Goal: Task Accomplishment & Management: Manage account settings

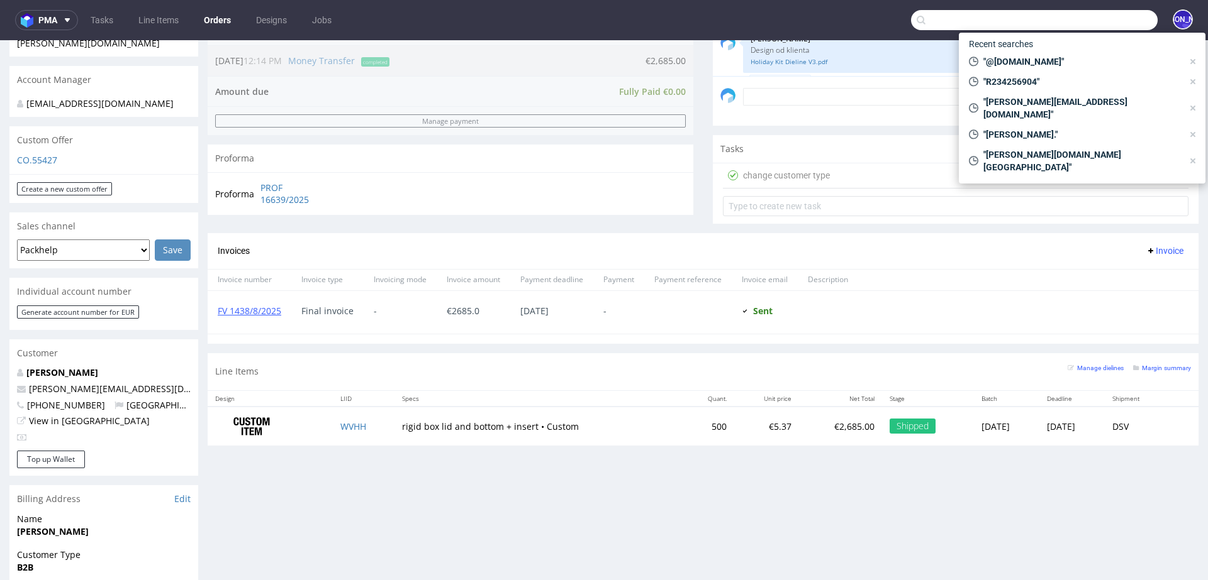
scroll to position [628, 0]
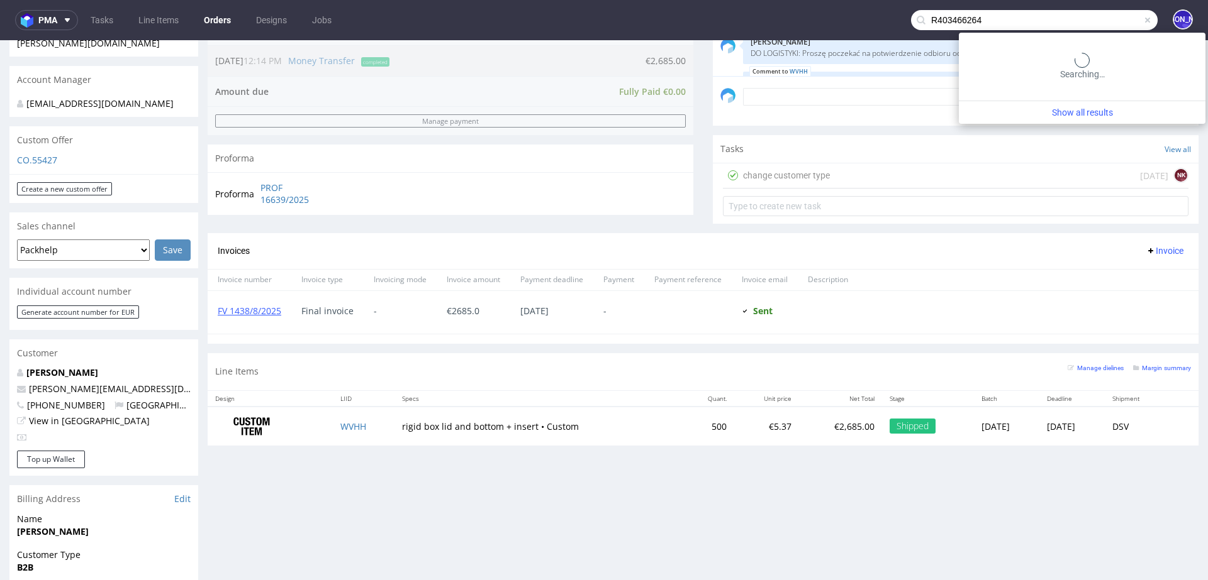
type input "R403466264"
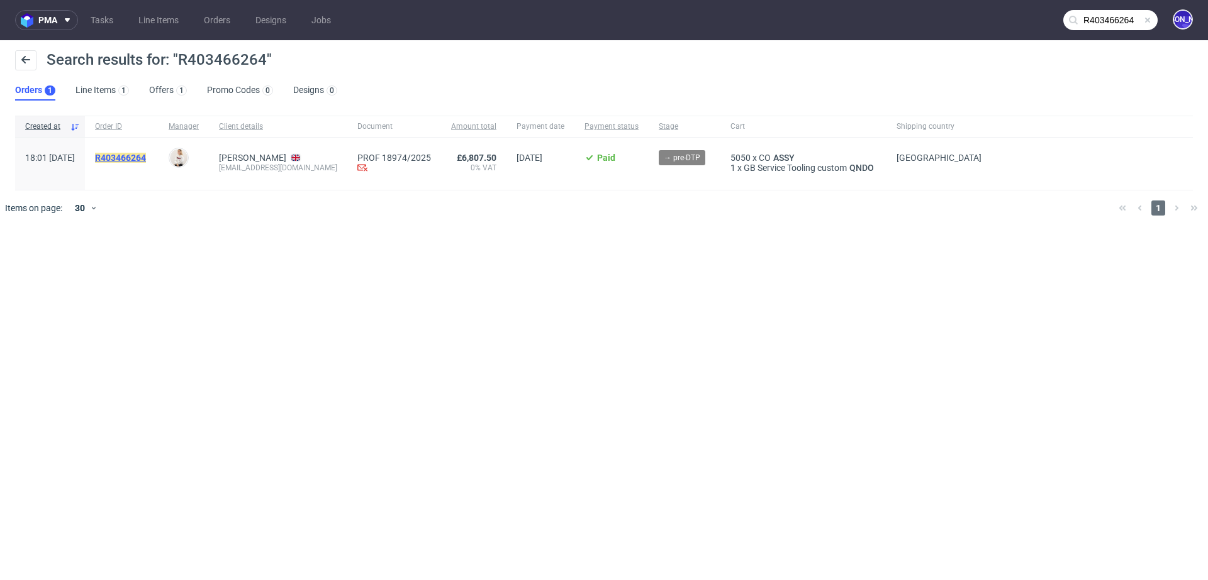
click at [140, 156] on mark "R403466264" at bounding box center [120, 158] width 51 height 10
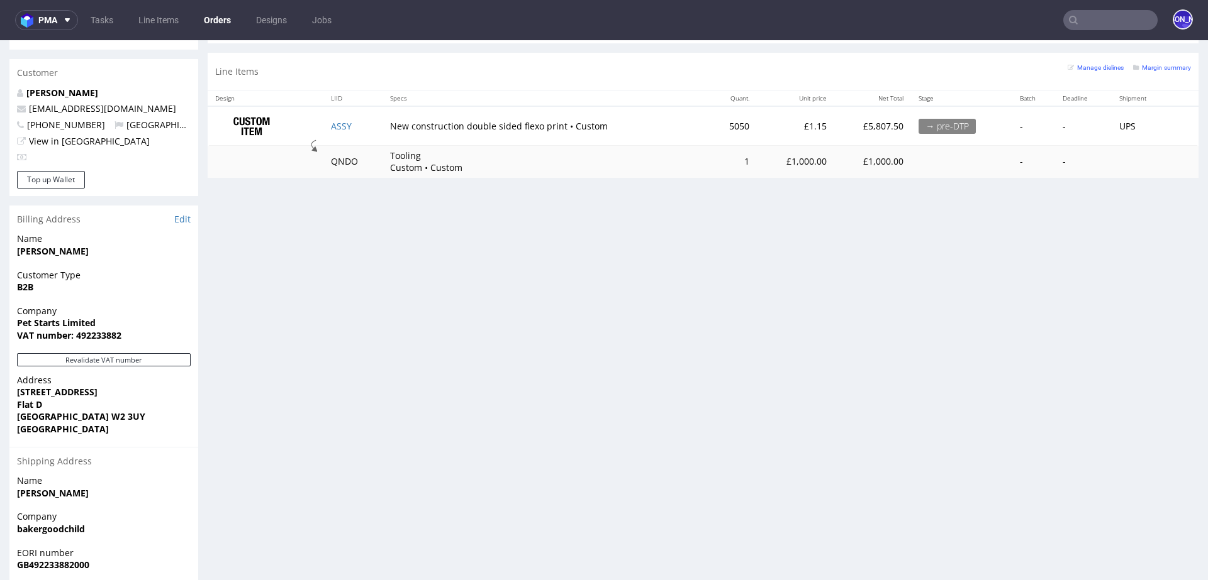
scroll to position [614, 0]
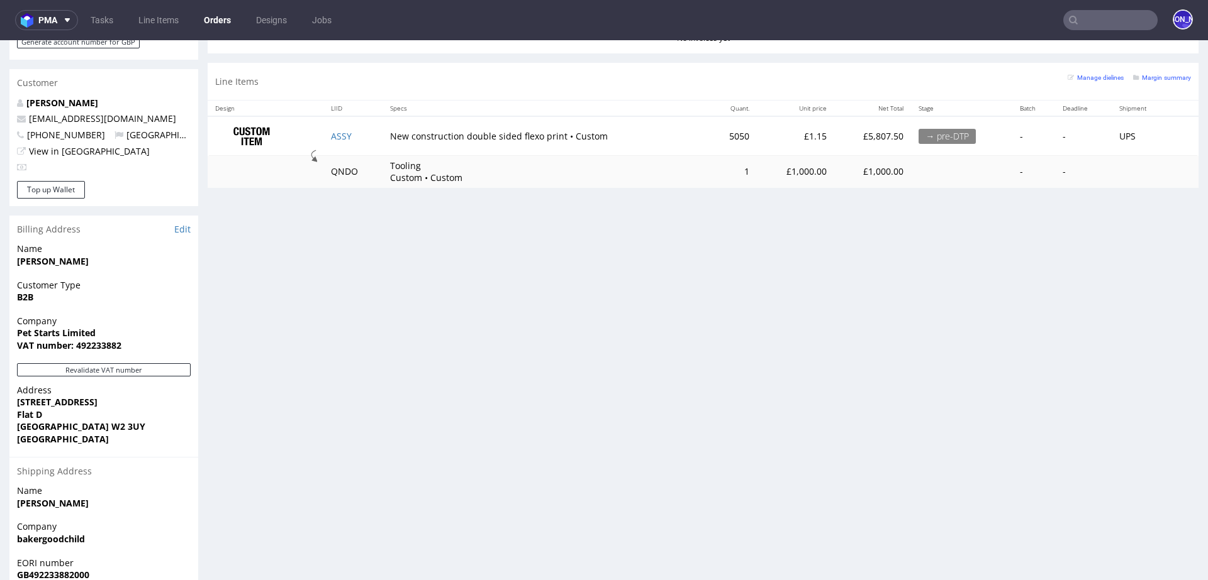
click at [340, 128] on td "ASSY" at bounding box center [352, 136] width 59 height 40
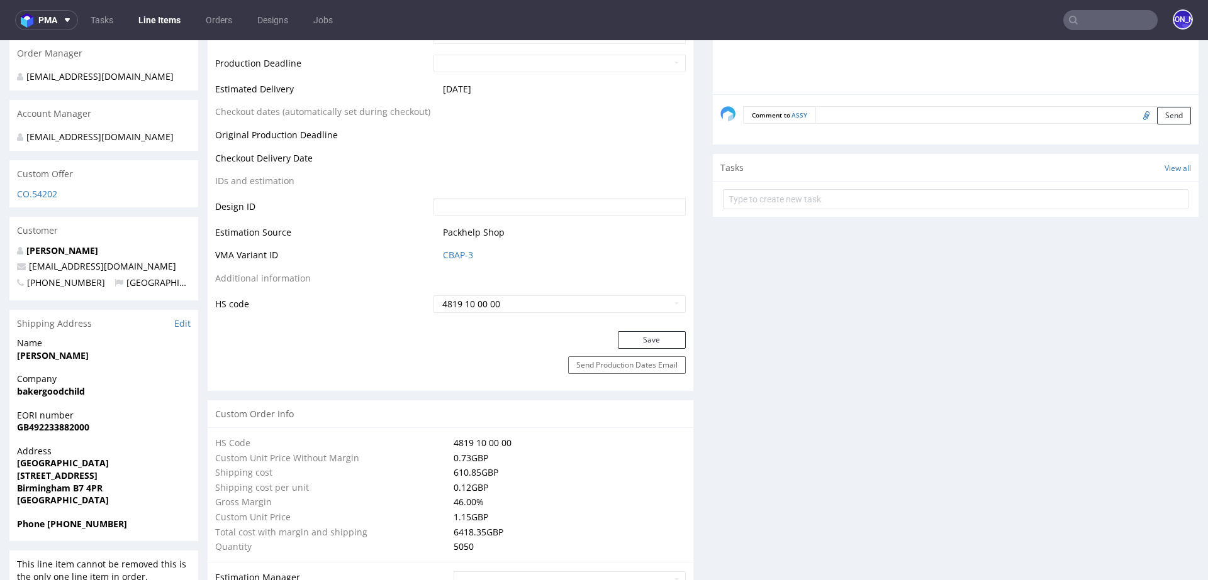
scroll to position [595, 0]
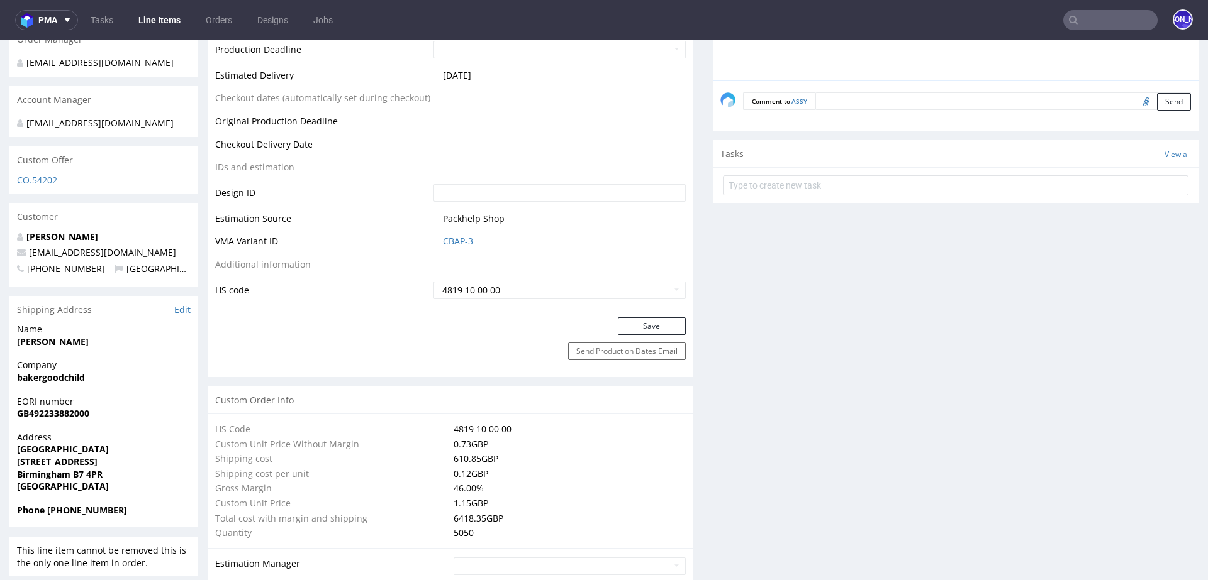
click at [1080, 23] on input "text" at bounding box center [1110, 20] width 94 height 20
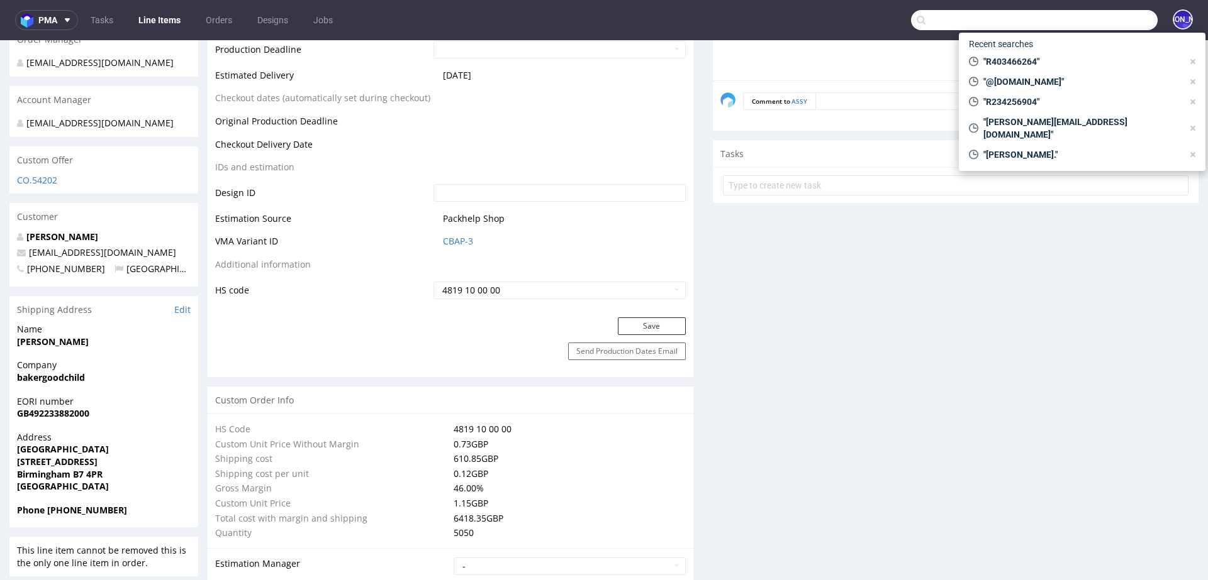
paste input "[EMAIL_ADDRESS][DOMAIN_NAME]"
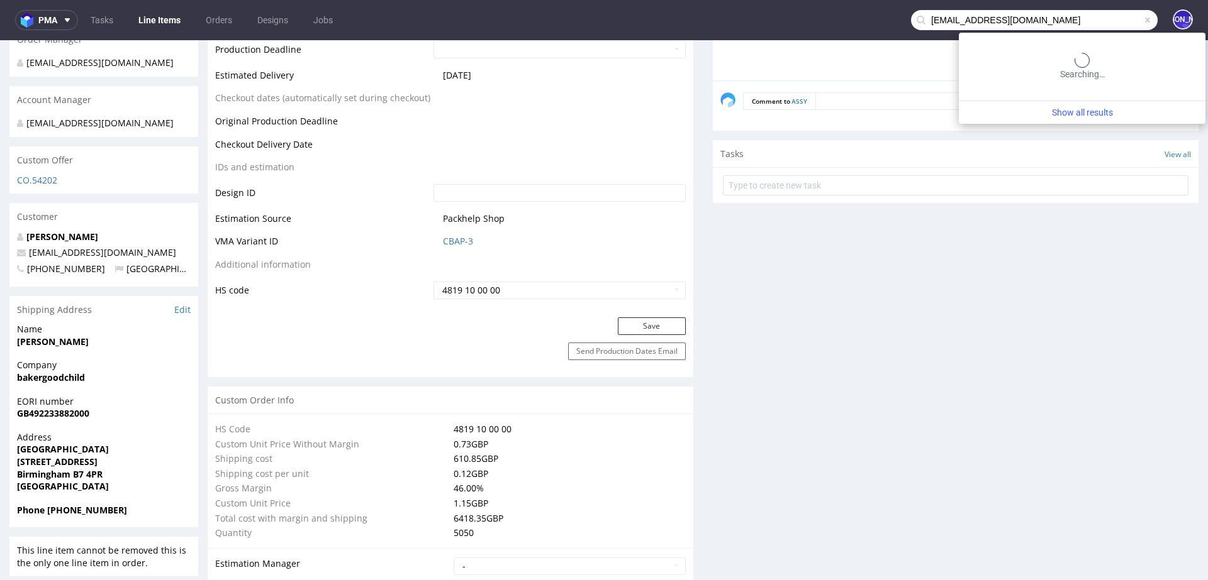
type input "[EMAIL_ADDRESS][DOMAIN_NAME]"
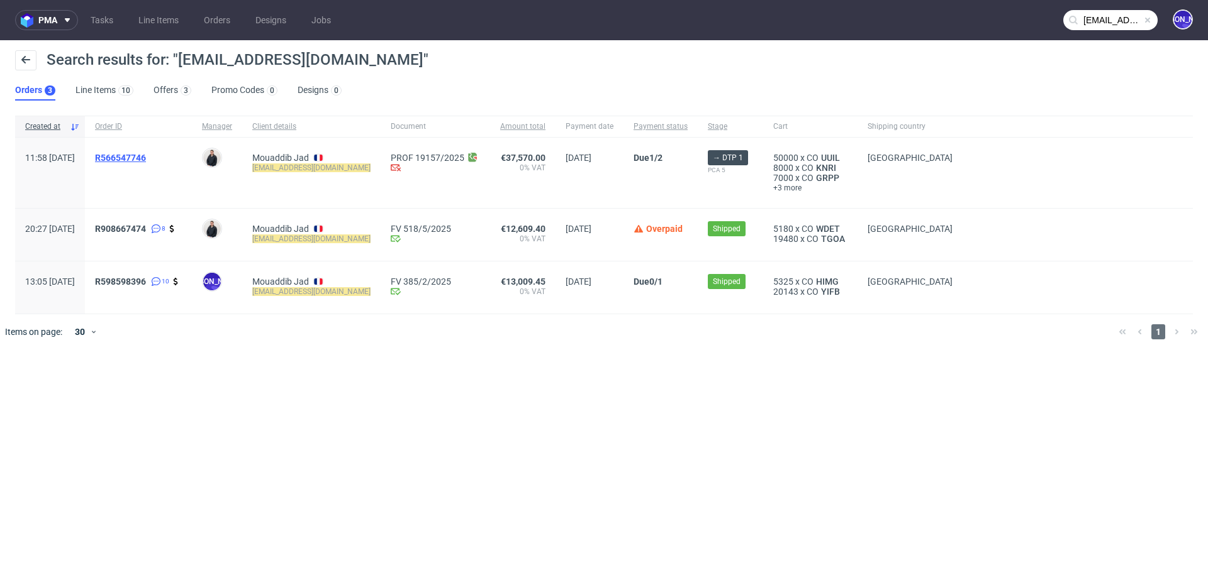
click at [146, 156] on span "R566547746" at bounding box center [120, 158] width 51 height 10
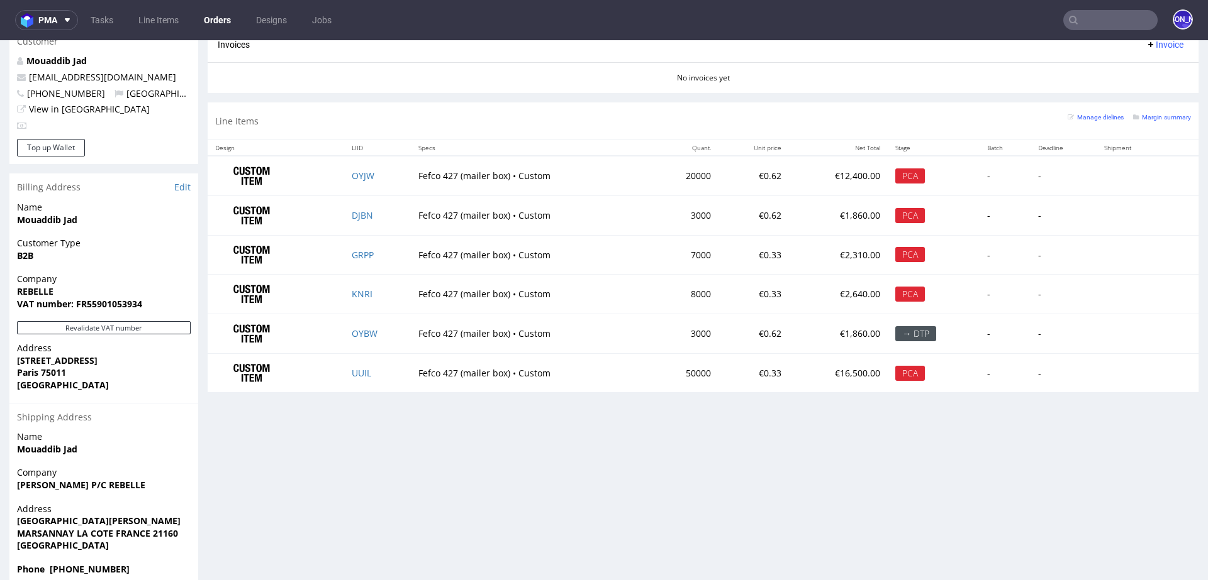
scroll to position [672, 0]
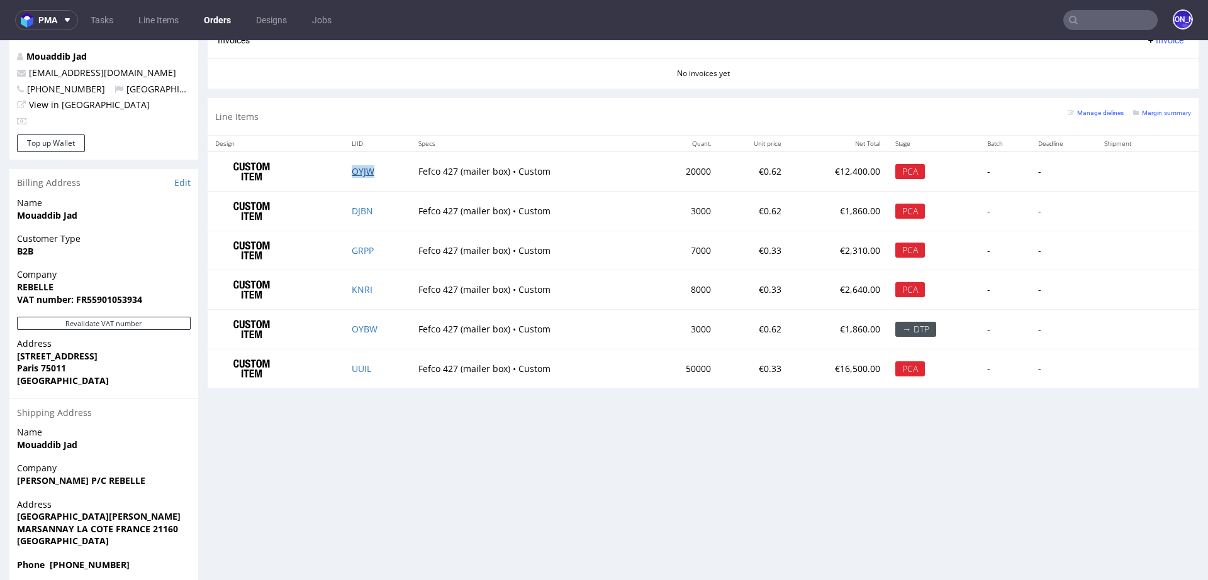
click at [360, 166] on link "OYJW" at bounding box center [363, 171] width 23 height 12
click at [355, 208] on link "DJBN" at bounding box center [362, 211] width 21 height 12
click at [357, 247] on link "GRPP" at bounding box center [363, 251] width 22 height 12
click at [358, 285] on link "KNRI" at bounding box center [362, 290] width 21 height 12
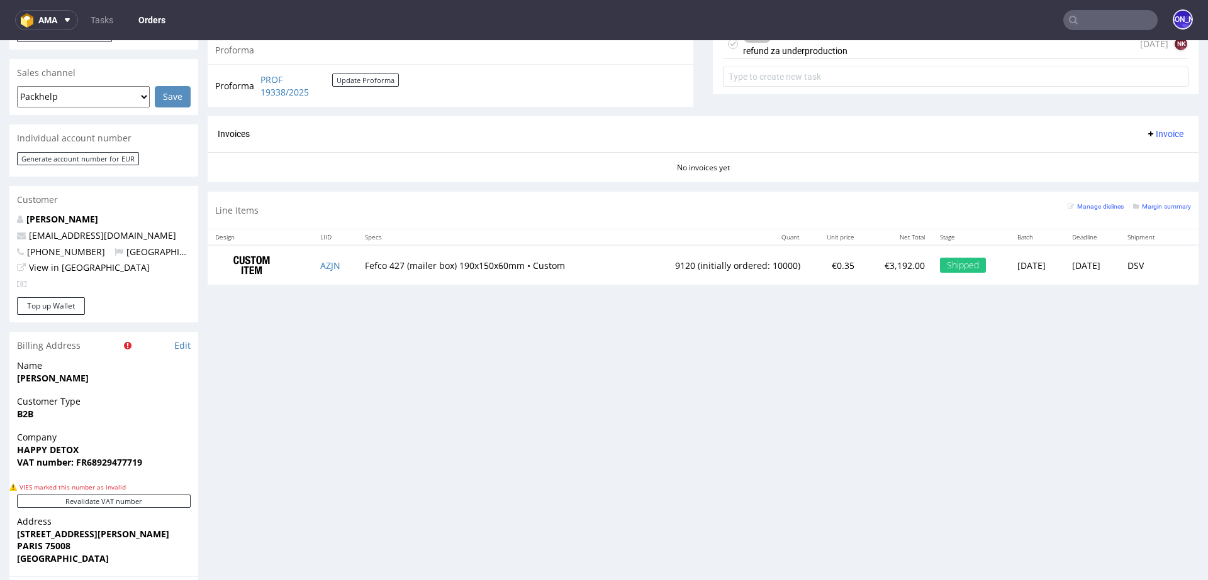
scroll to position [560, 0]
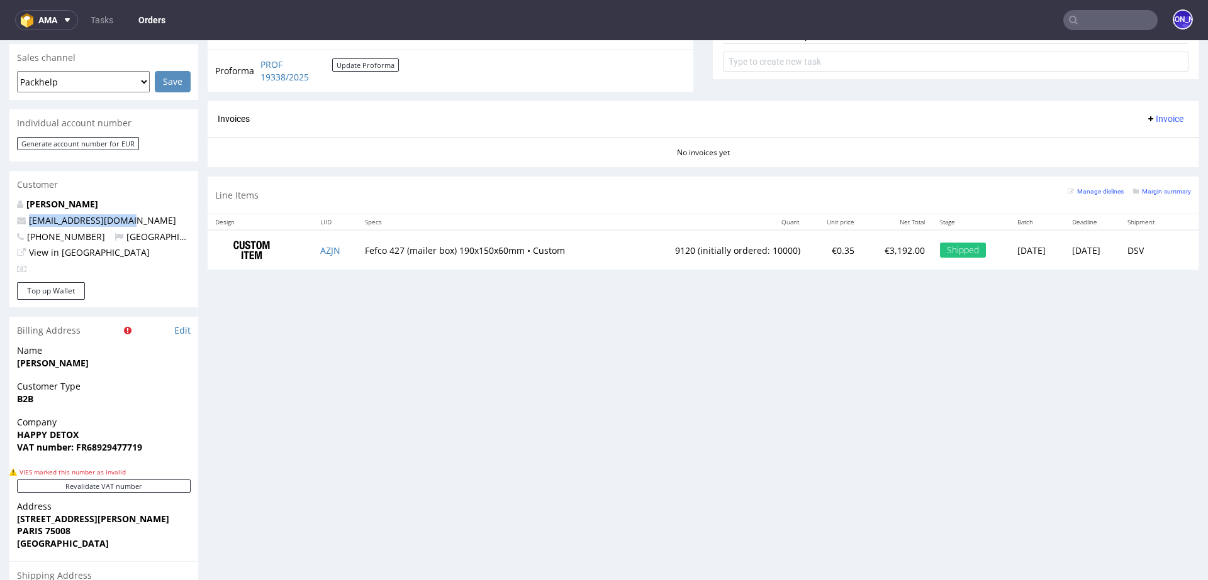
drag, startPoint x: 147, startPoint y: 224, endPoint x: 28, endPoint y: 219, distance: 119.6
click at [28, 219] on p "contact@happydetox.co" at bounding box center [104, 220] width 174 height 13
copy link "contact@happydetox.co"
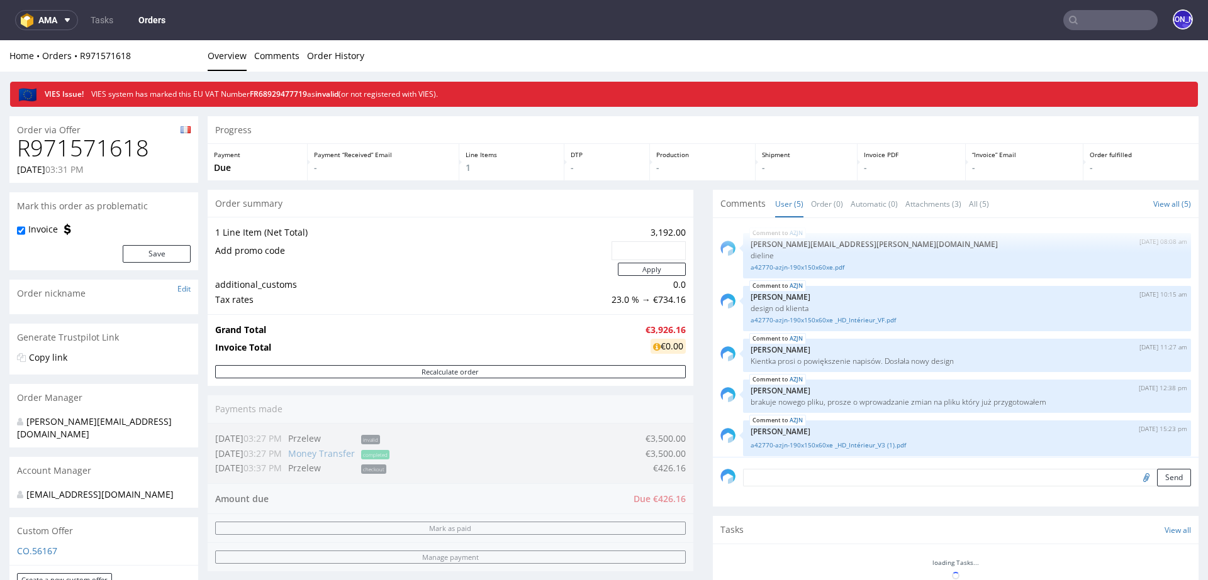
scroll to position [7, 0]
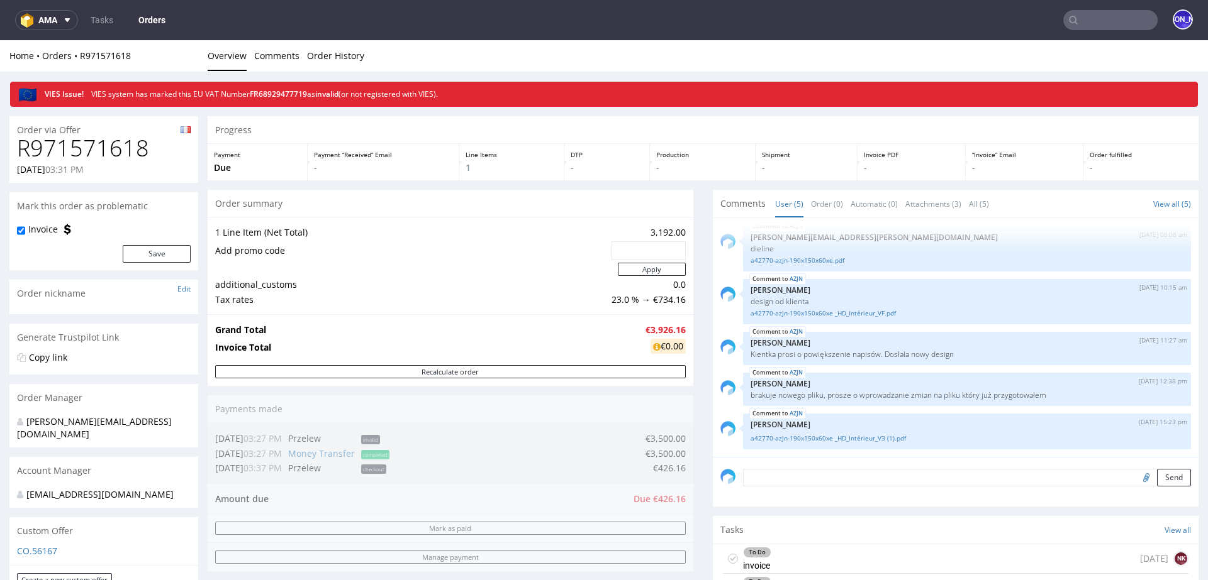
click at [108, 145] on h1 "R971571618" at bounding box center [104, 148] width 174 height 25
copy h1 "R971571618"
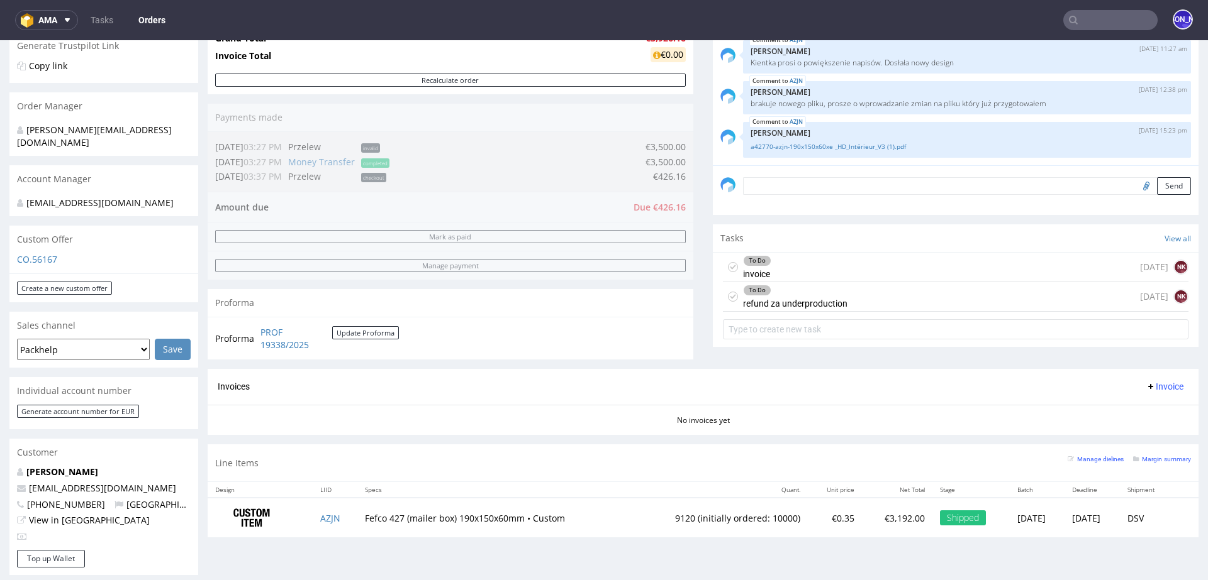
scroll to position [335, 0]
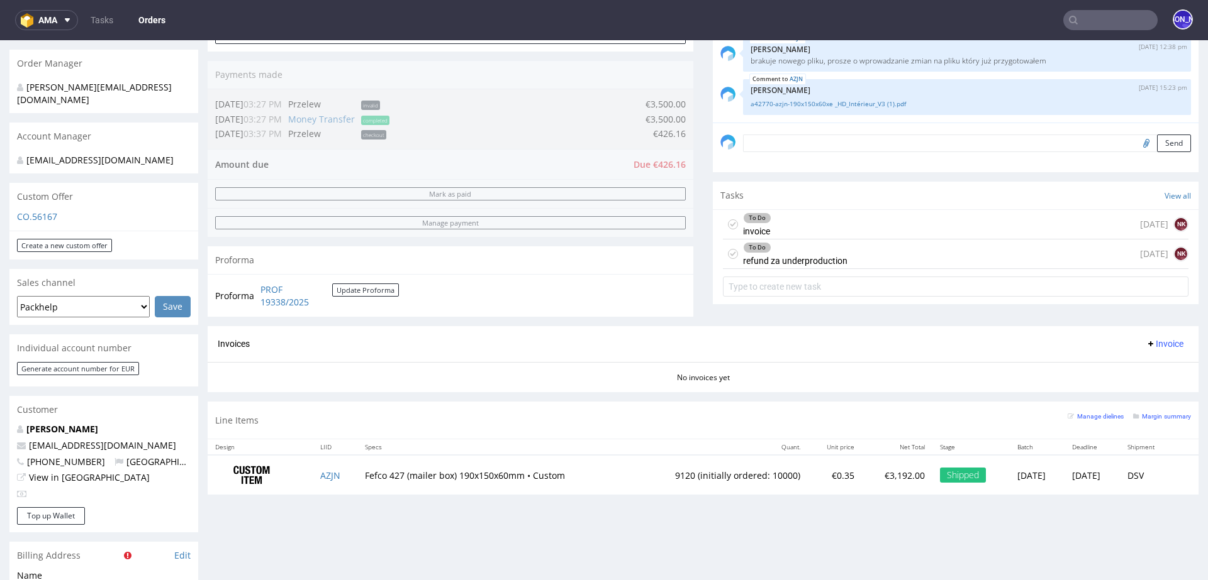
click at [866, 260] on div "To Do refund za underproduction 1 day ago NK" at bounding box center [955, 255] width 465 height 30
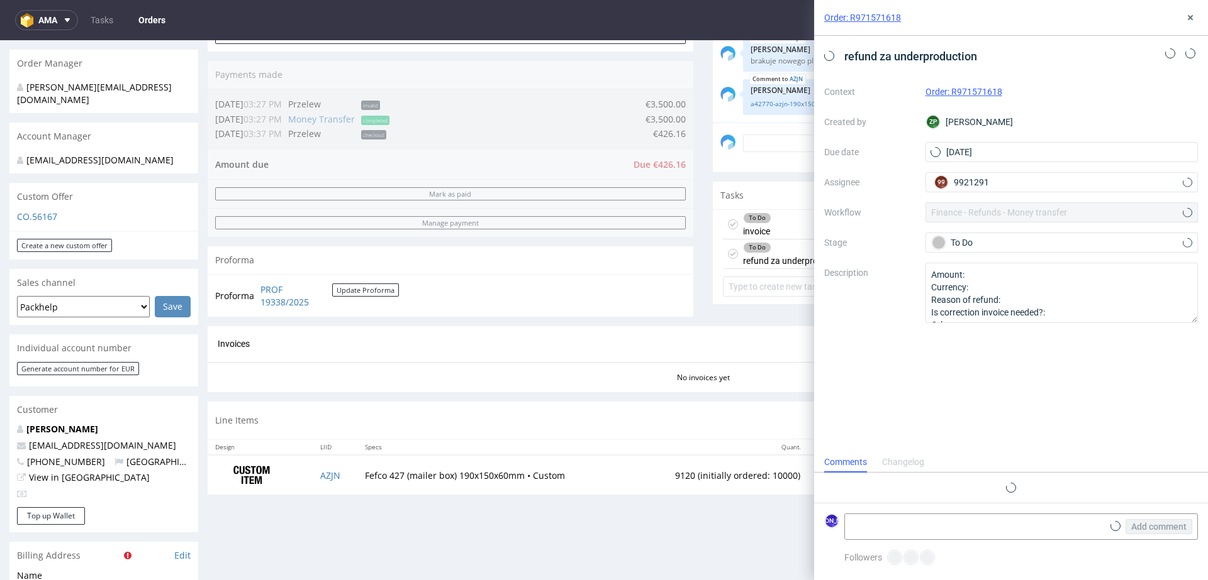
scroll to position [10, 0]
click at [1197, 13] on div "Order: R971571618" at bounding box center [1011, 18] width 394 height 36
click at [1191, 16] on use at bounding box center [1189, 17] width 5 height 5
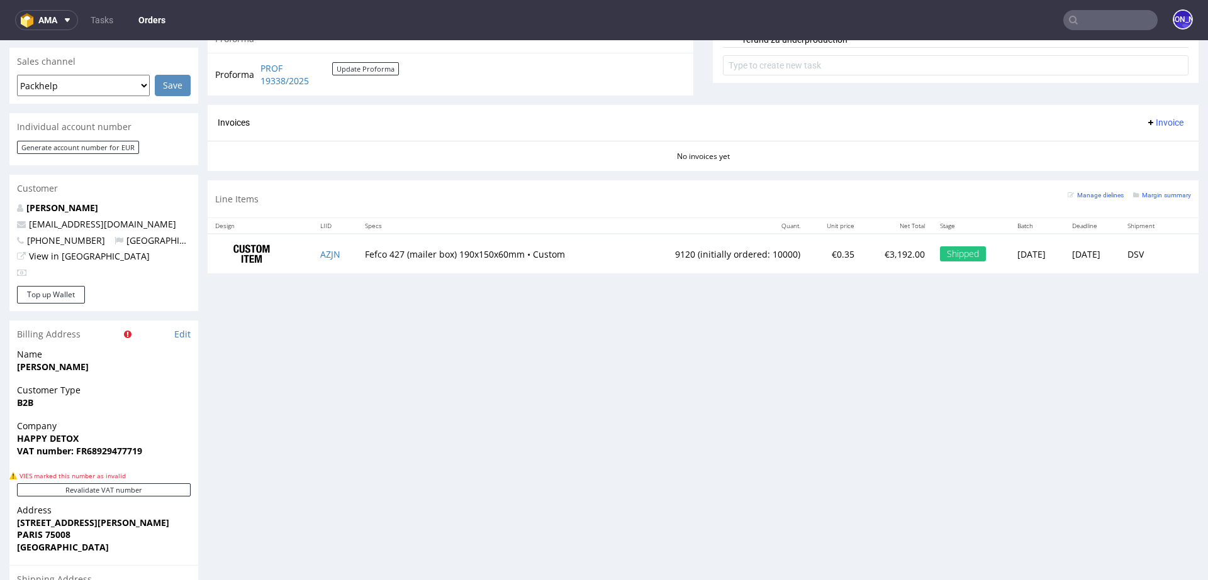
scroll to position [548, 0]
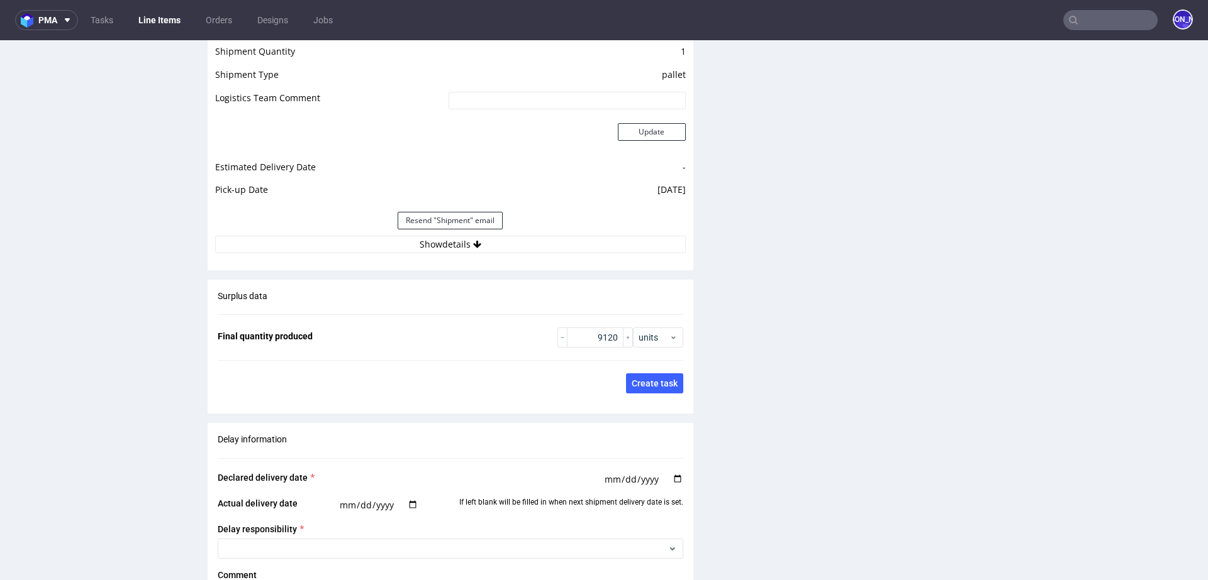
scroll to position [1620, 0]
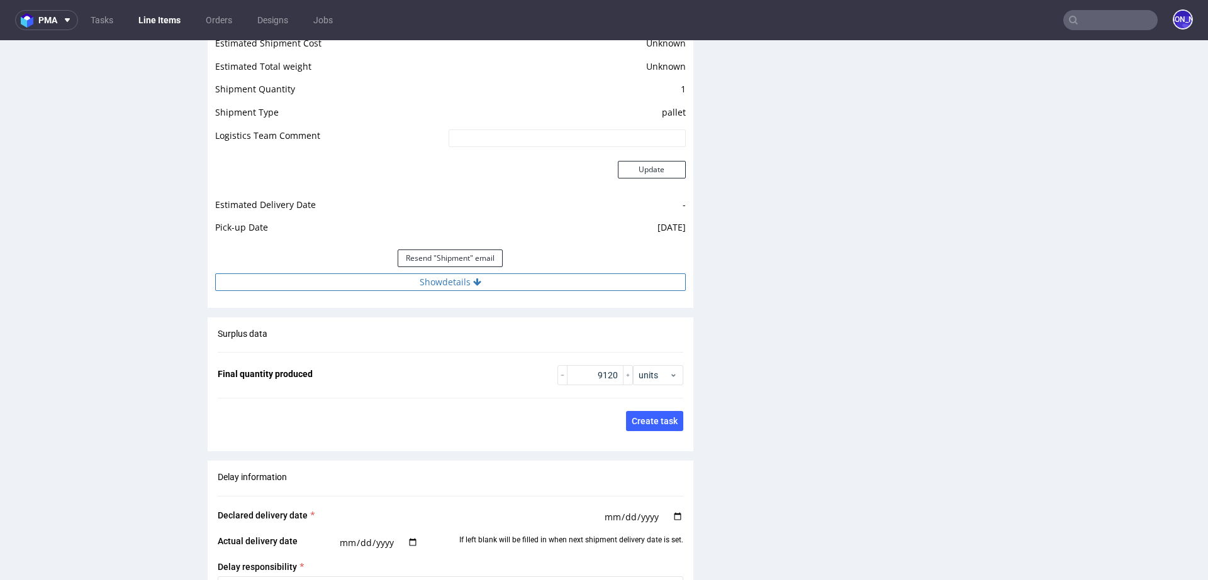
click at [494, 279] on button "Show details" at bounding box center [450, 283] width 470 height 18
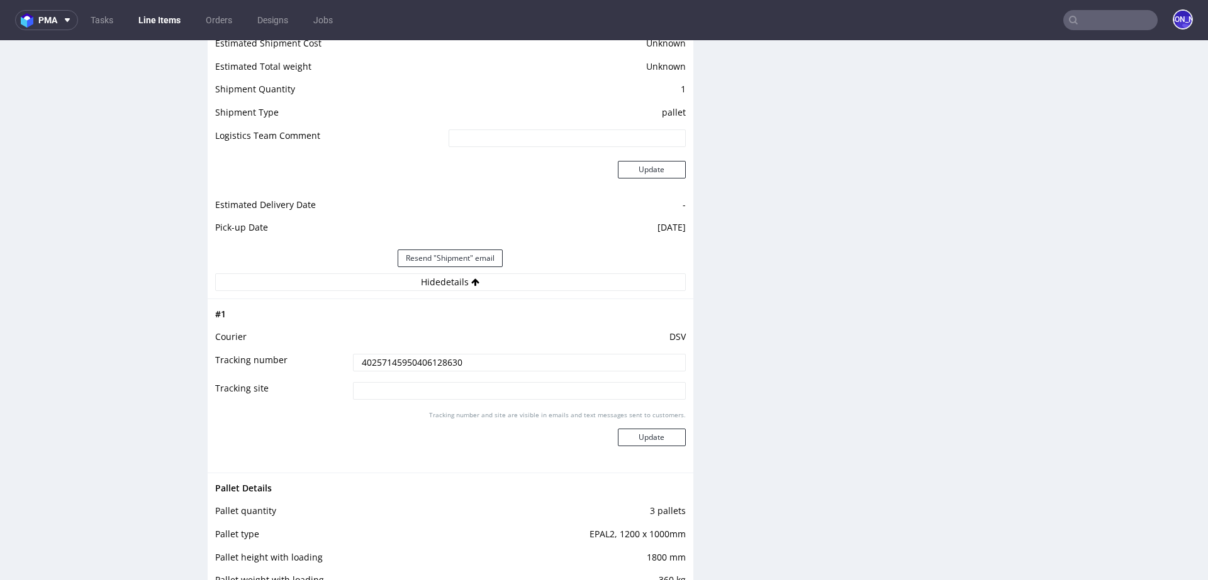
click at [428, 360] on input "40257145950406128630" at bounding box center [519, 363] width 333 height 18
click at [391, 360] on input "40257145950406128630" at bounding box center [519, 363] width 333 height 18
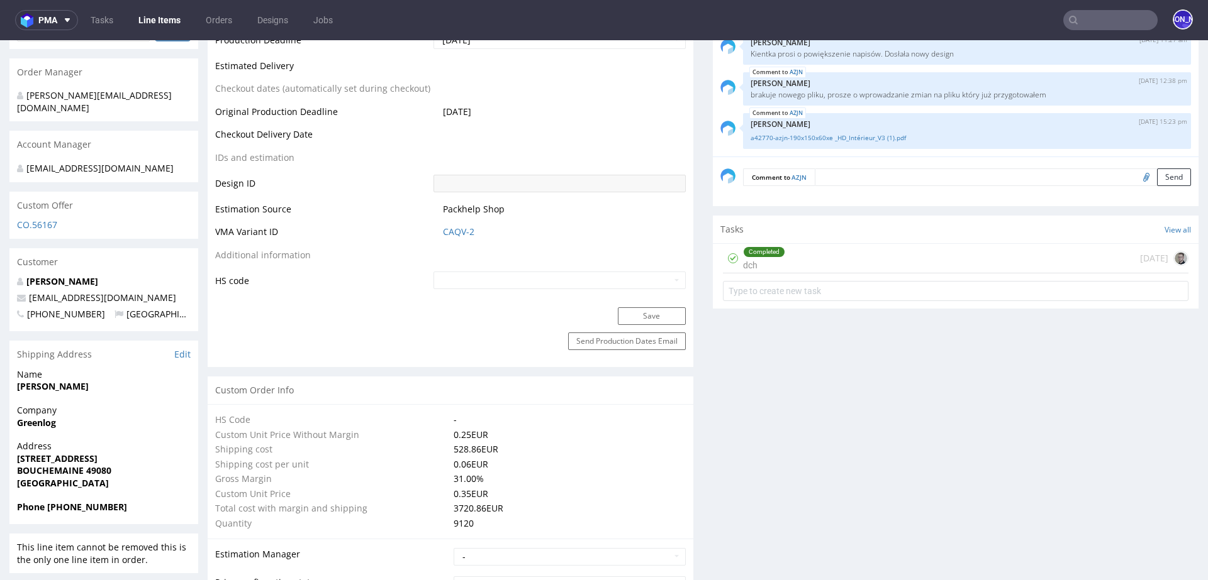
scroll to position [548, 0]
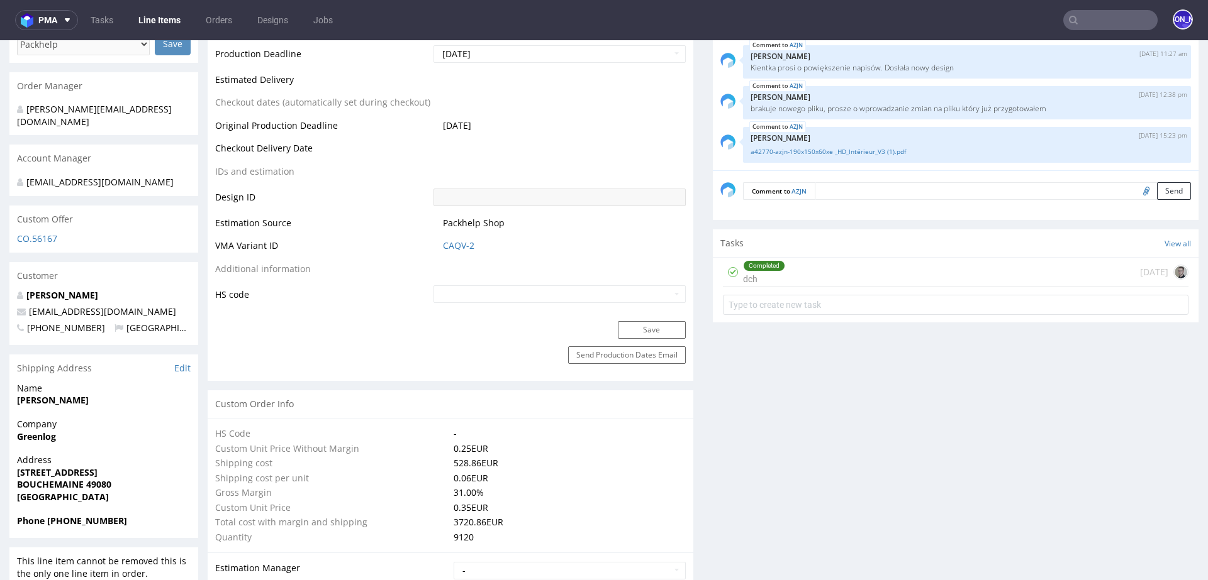
click at [1090, 21] on input "text" at bounding box center [1110, 20] width 94 height 20
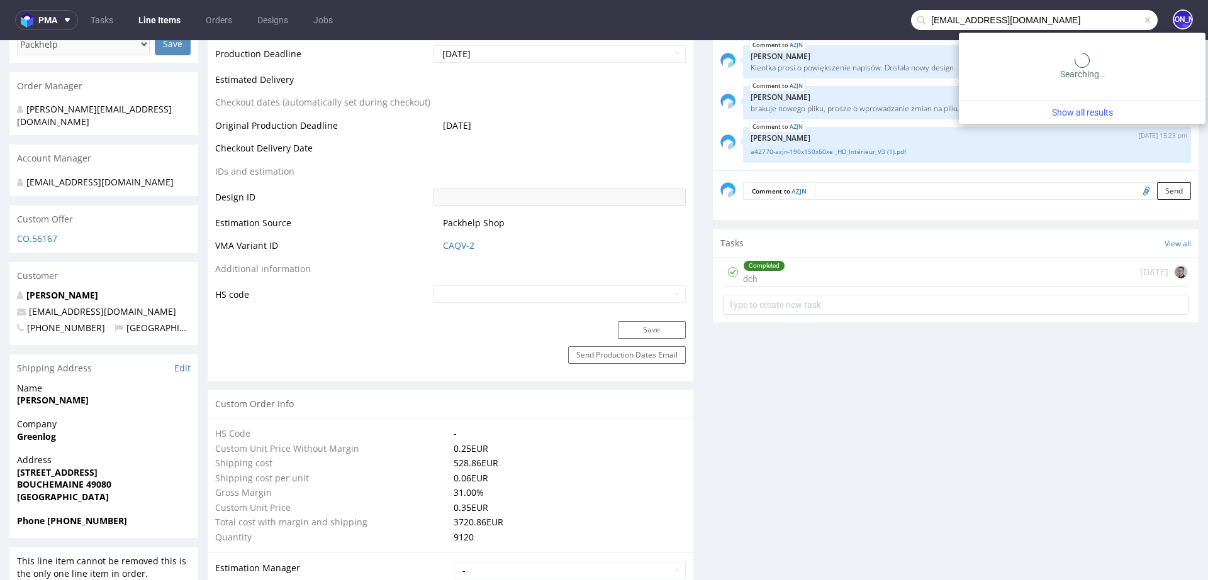
type input "Mila.D@dermaceutic.com"
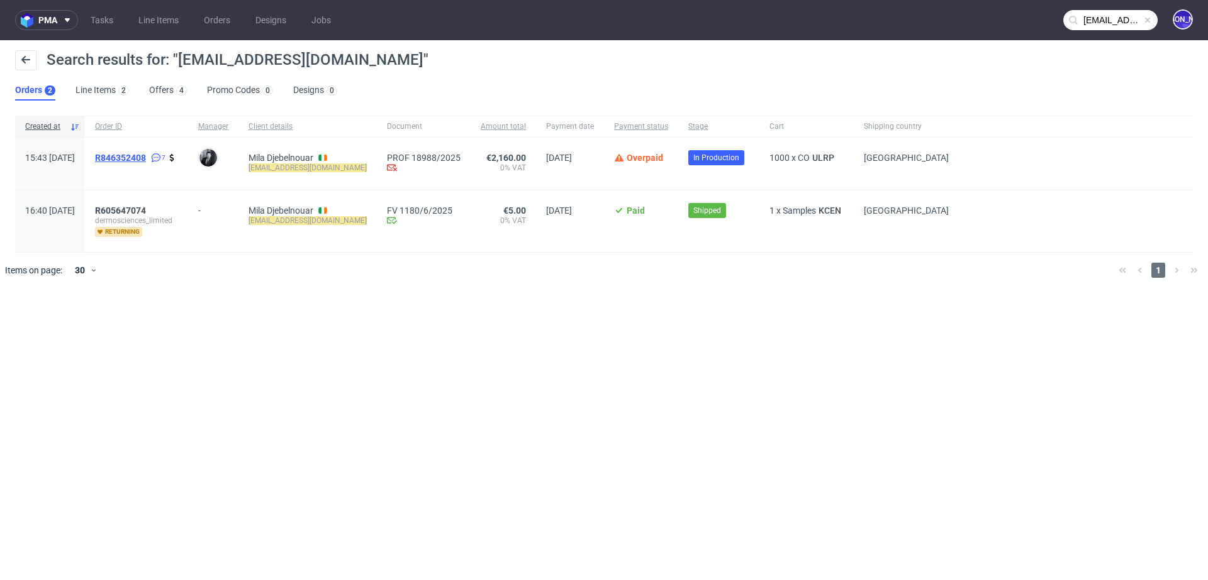
click at [146, 158] on span "R846352408" at bounding box center [120, 158] width 51 height 10
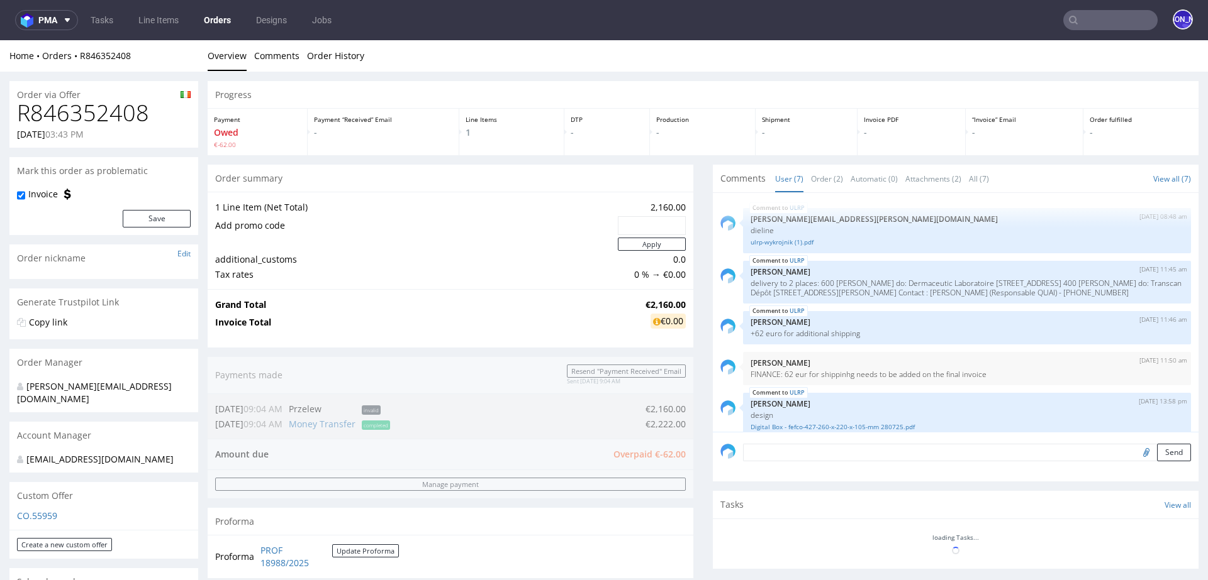
scroll to position [105, 0]
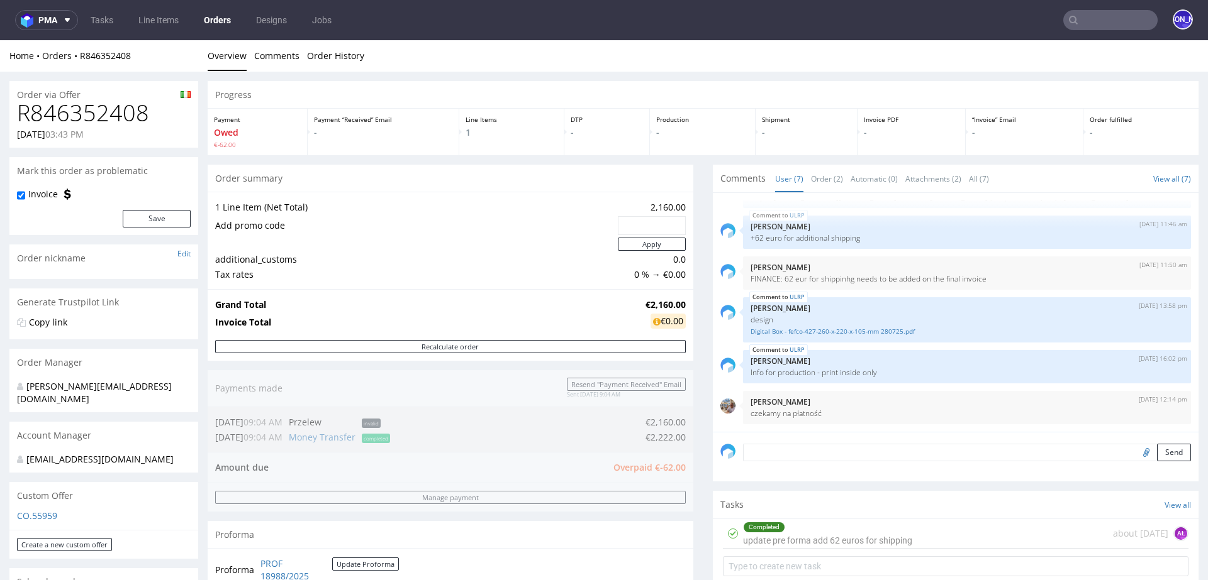
click at [1092, 26] on input "text" at bounding box center [1110, 20] width 94 height 20
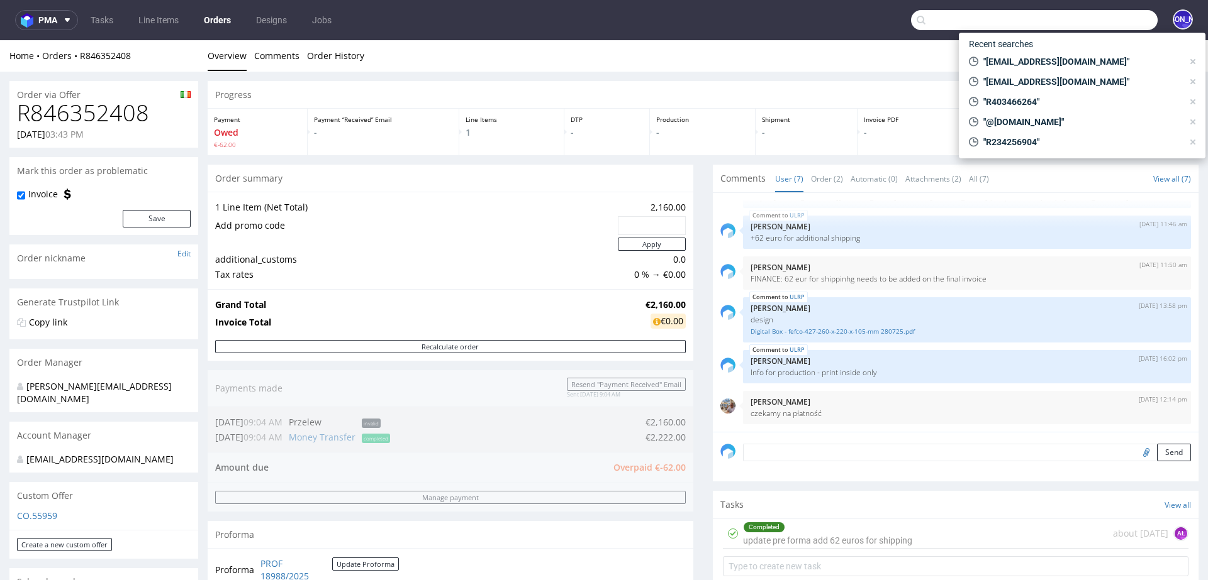
paste input "Mila DJEBELNOUAR <Mila.D@dermaceutic.com>"
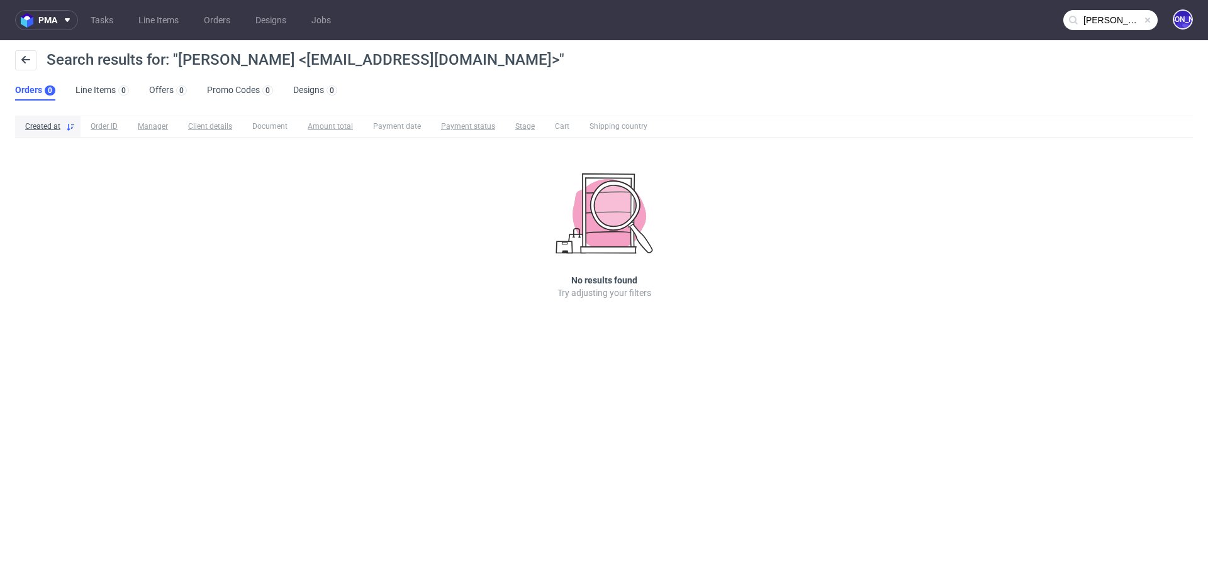
click at [1115, 14] on input "Mila DJEBELNOUAR <Mila.D@dermaceutic.com>" at bounding box center [1110, 20] width 94 height 20
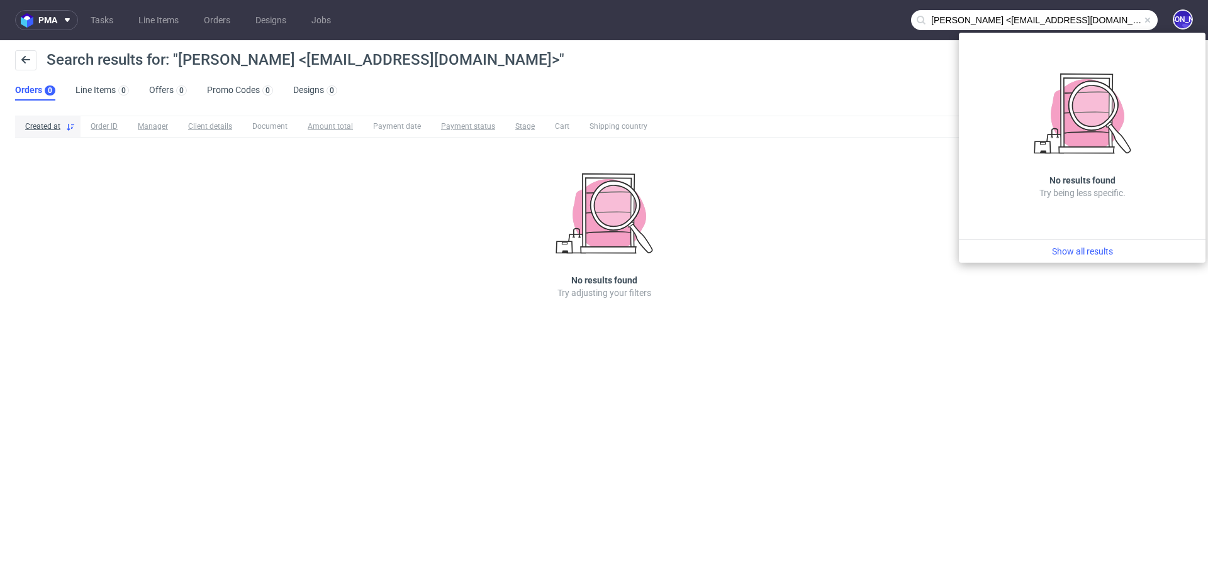
drag, startPoint x: 1023, startPoint y: 21, endPoint x: 731, endPoint y: 21, distance: 291.2
click at [731, 21] on nav "pma Tasks Line Items Orders Designs Jobs Mila DJEBELNOUAR <Mila.D@dermaceutic.c…" at bounding box center [604, 20] width 1208 height 40
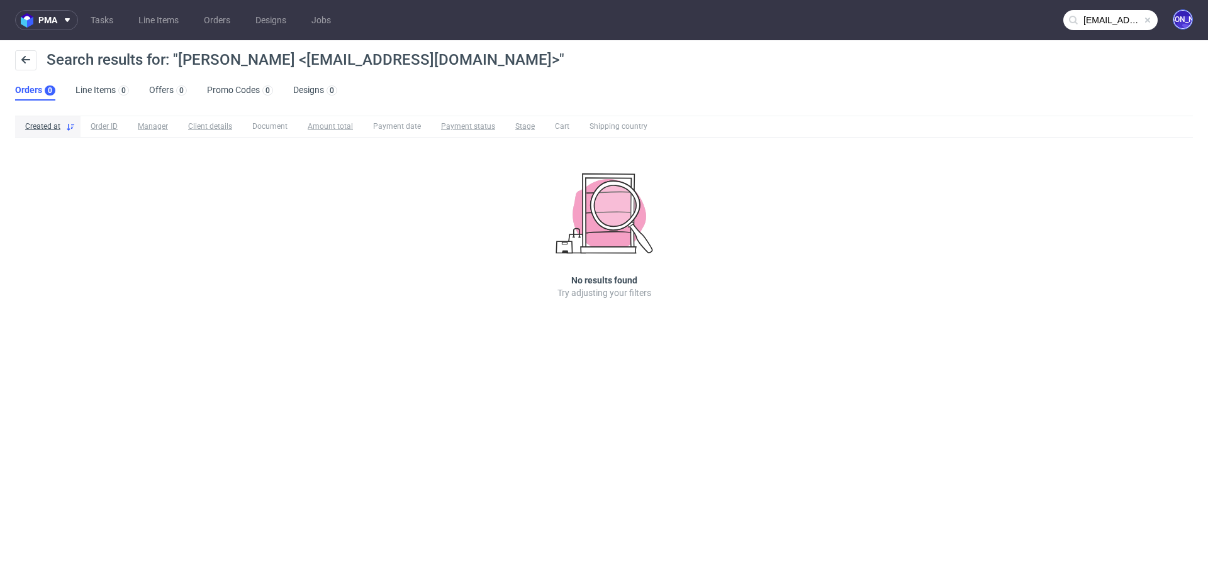
scroll to position [0, 47]
drag, startPoint x: 1085, startPoint y: 24, endPoint x: 1202, endPoint y: 24, distance: 116.3
click at [1202, 24] on nav "pma Tasks Line Items Orders Designs Jobs Mila.D@dermaceutic.com> JO" at bounding box center [604, 20] width 1208 height 40
click at [1138, 20] on input "Mila.D@dermaceutic.com>" at bounding box center [1110, 20] width 94 height 20
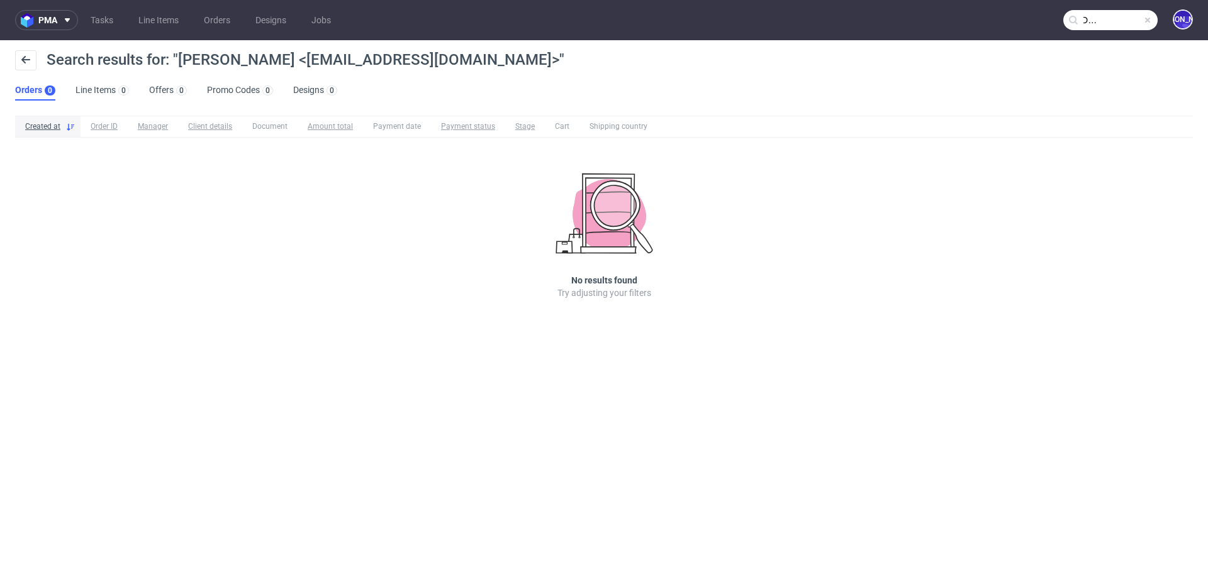
type input "Mila.D@dermaceutic.com"
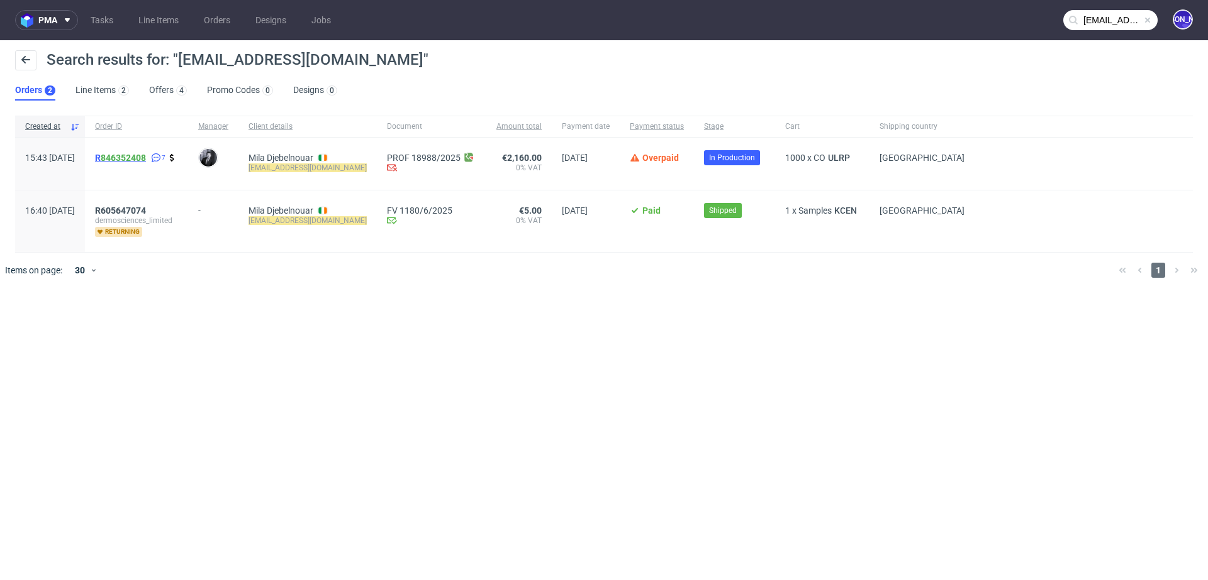
click at [135, 157] on span "R 846352408" at bounding box center [120, 158] width 51 height 10
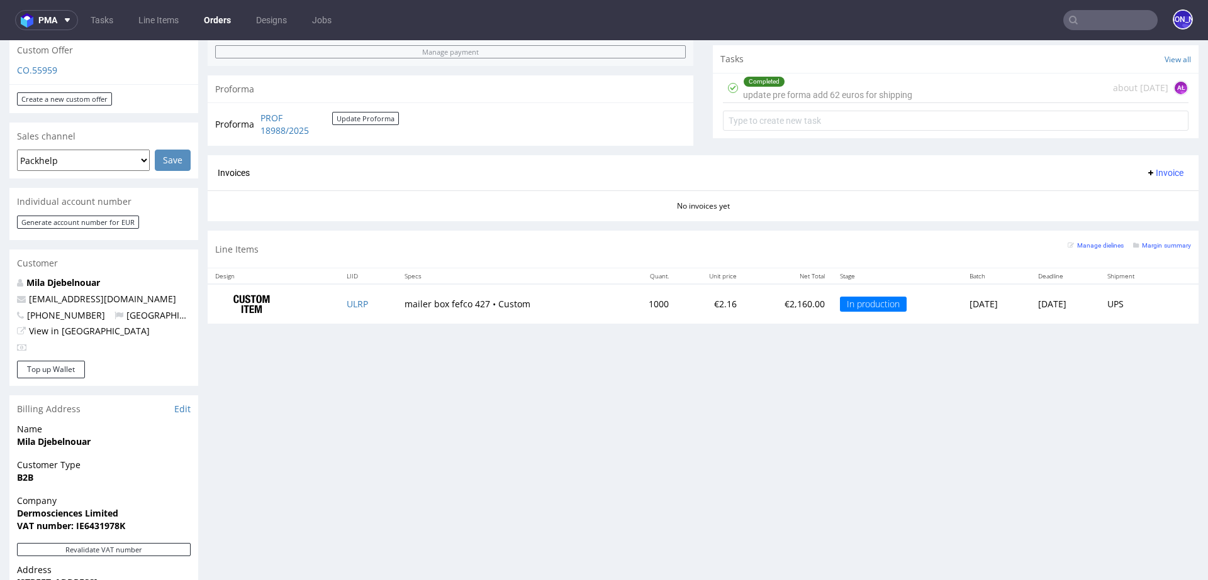
scroll to position [335, 0]
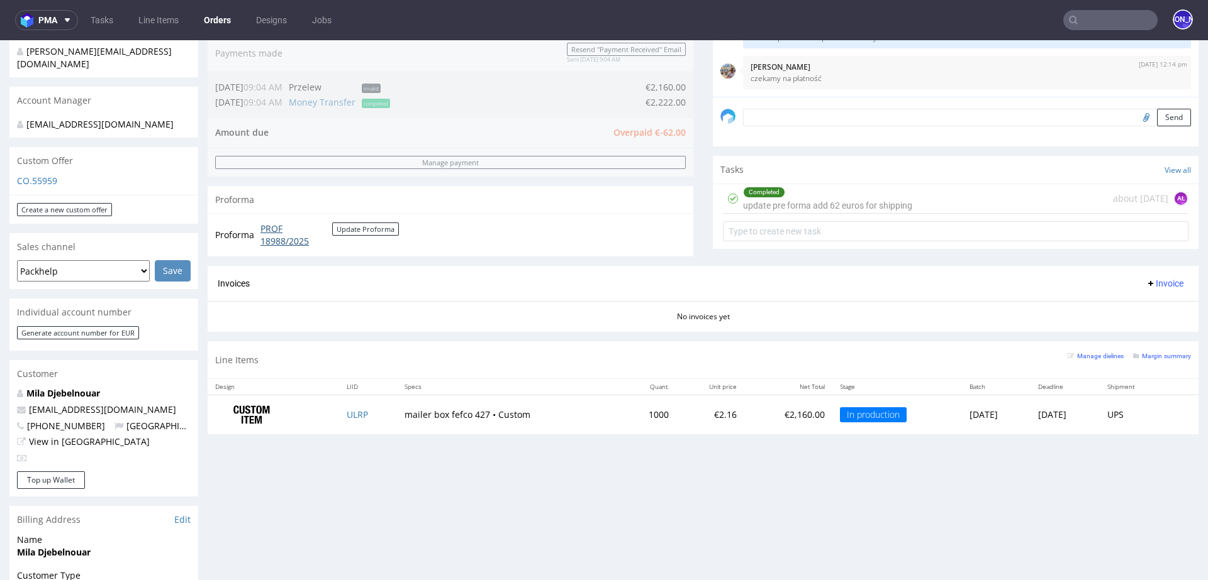
click at [284, 241] on link "PROF 18988/2025" at bounding box center [296, 235] width 72 height 25
click at [1084, 13] on input "text" at bounding box center [1110, 20] width 94 height 20
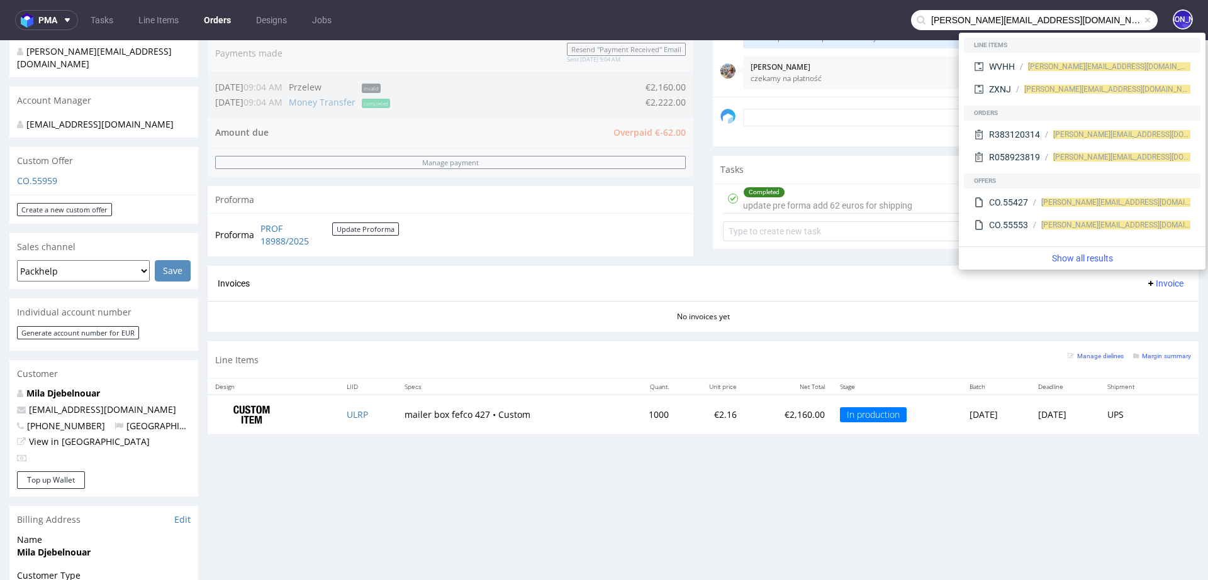
click at [930, 16] on input "danya@genseebeauty.com" at bounding box center [1034, 20] width 247 height 20
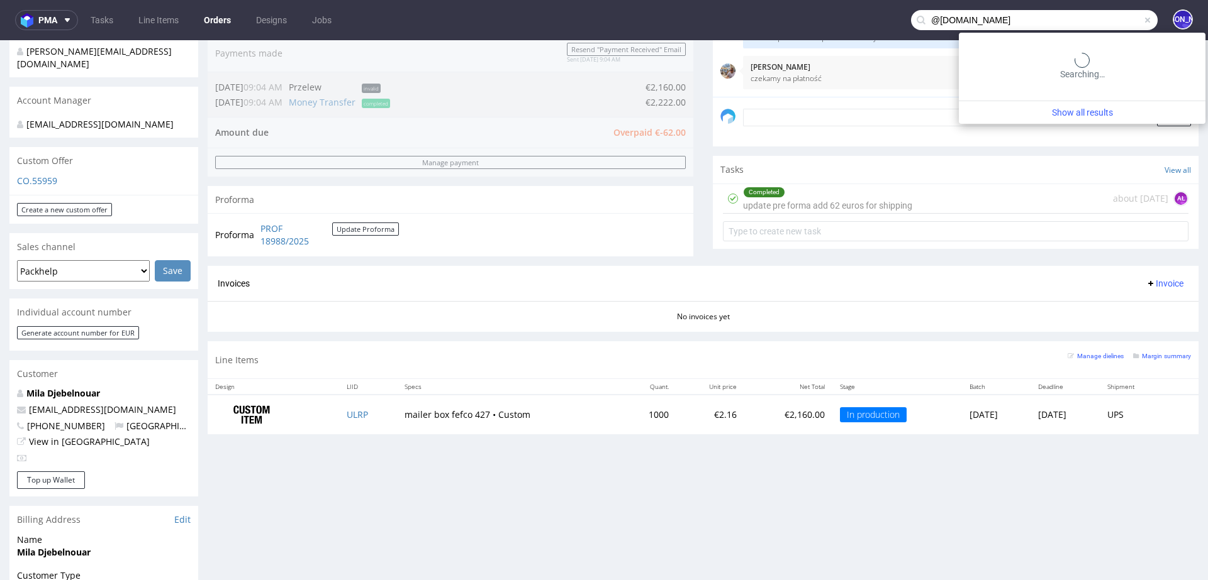
type input "@genseebeauty.com"
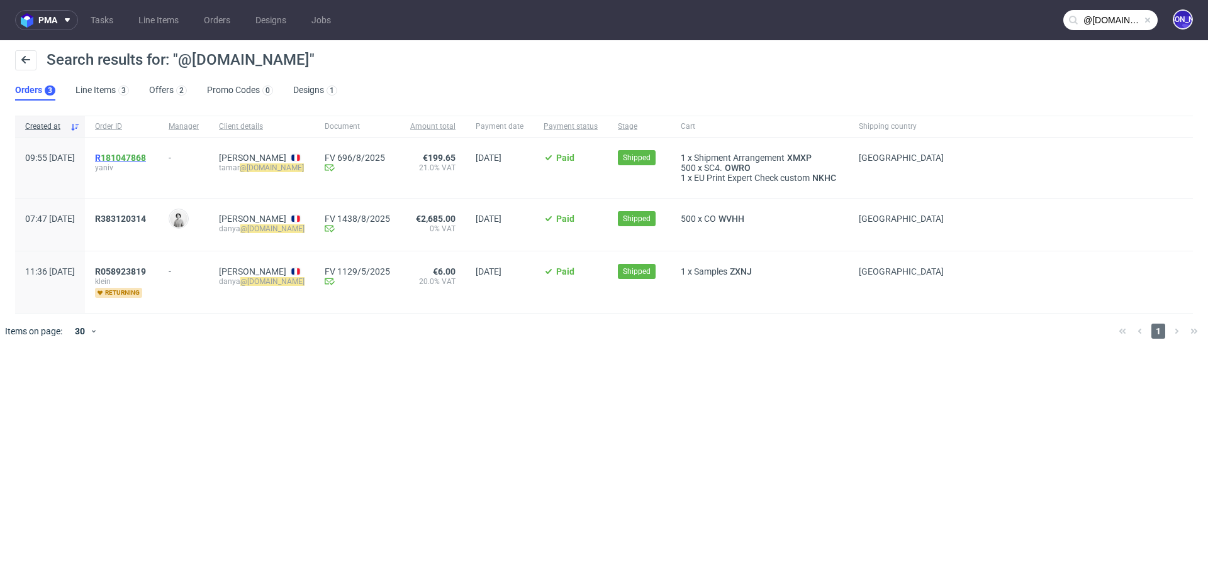
click at [133, 155] on span "R 181047868" at bounding box center [120, 158] width 51 height 10
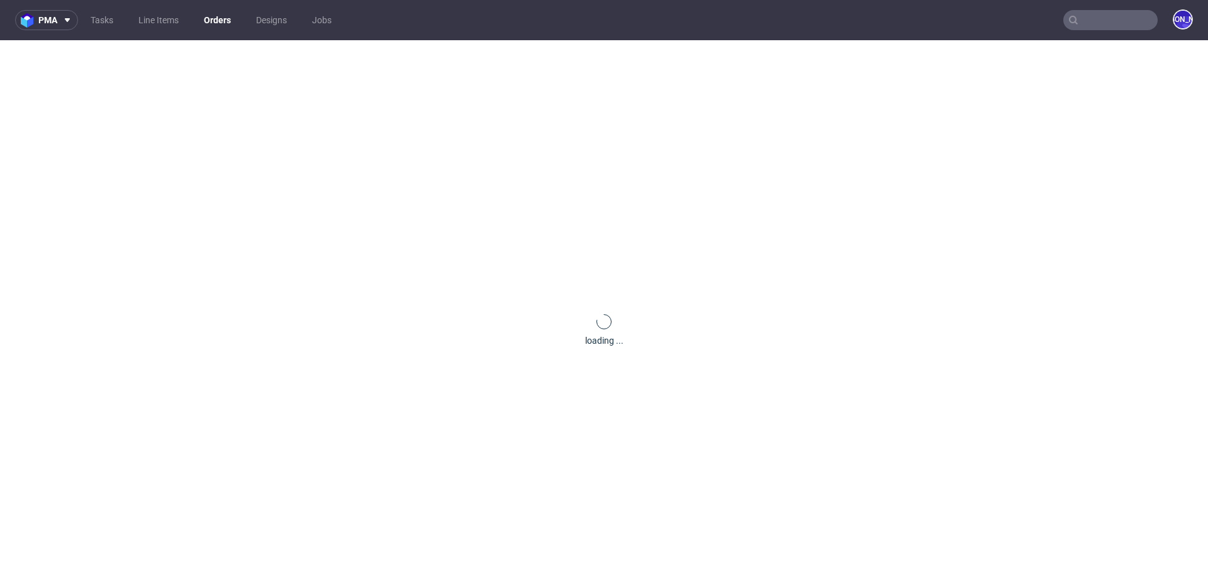
type input "@genseebeauty.com"
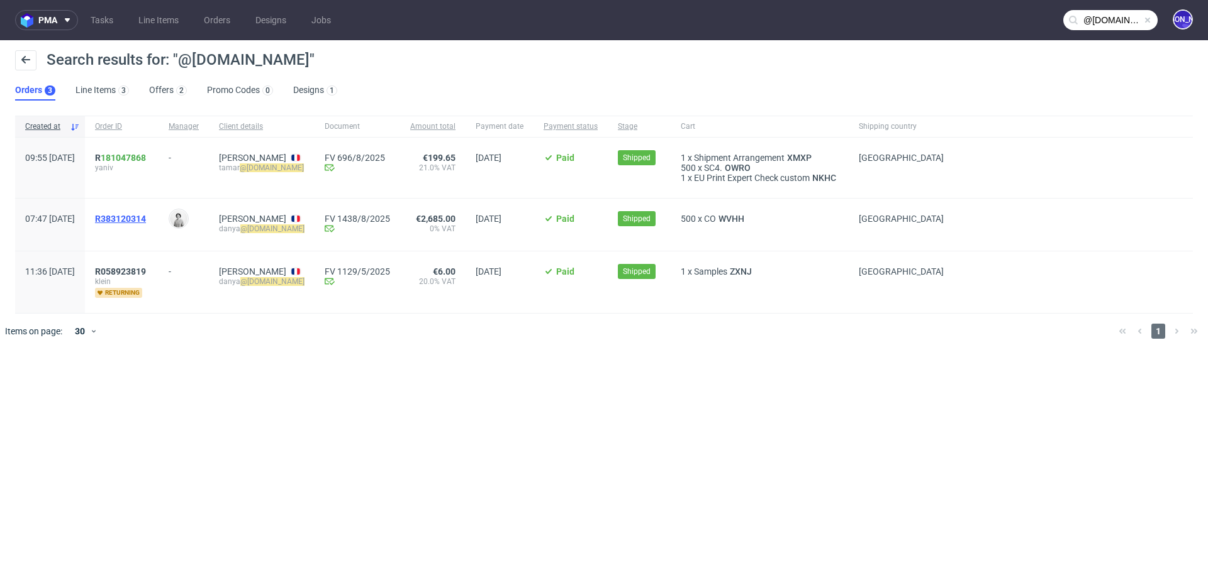
click at [146, 216] on span "R383120314" at bounding box center [120, 219] width 51 height 10
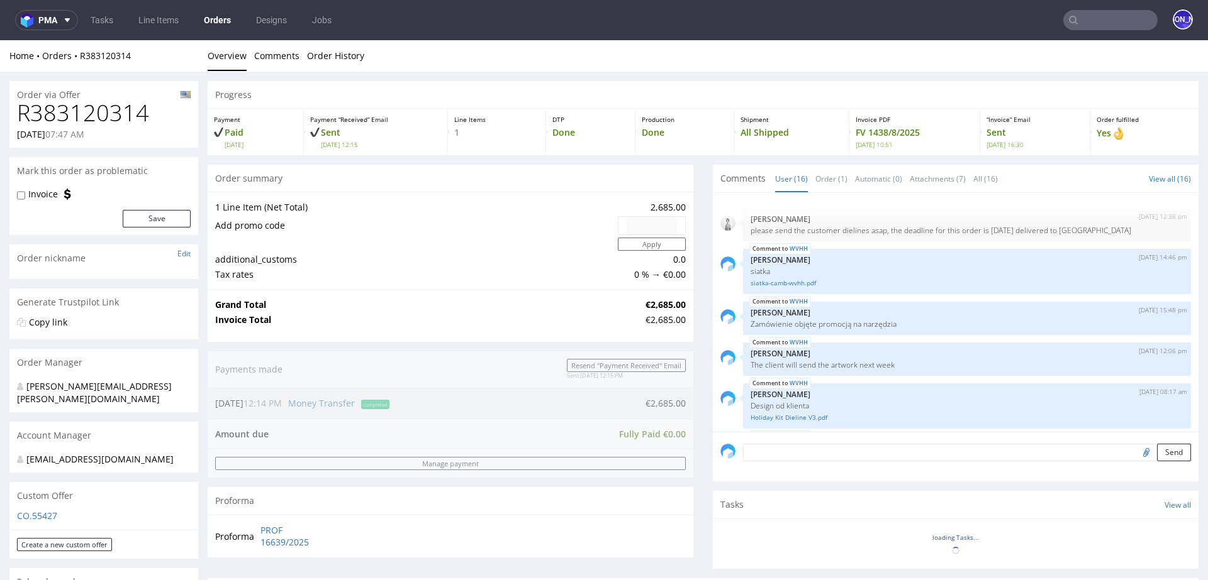
scroll to position [674, 0]
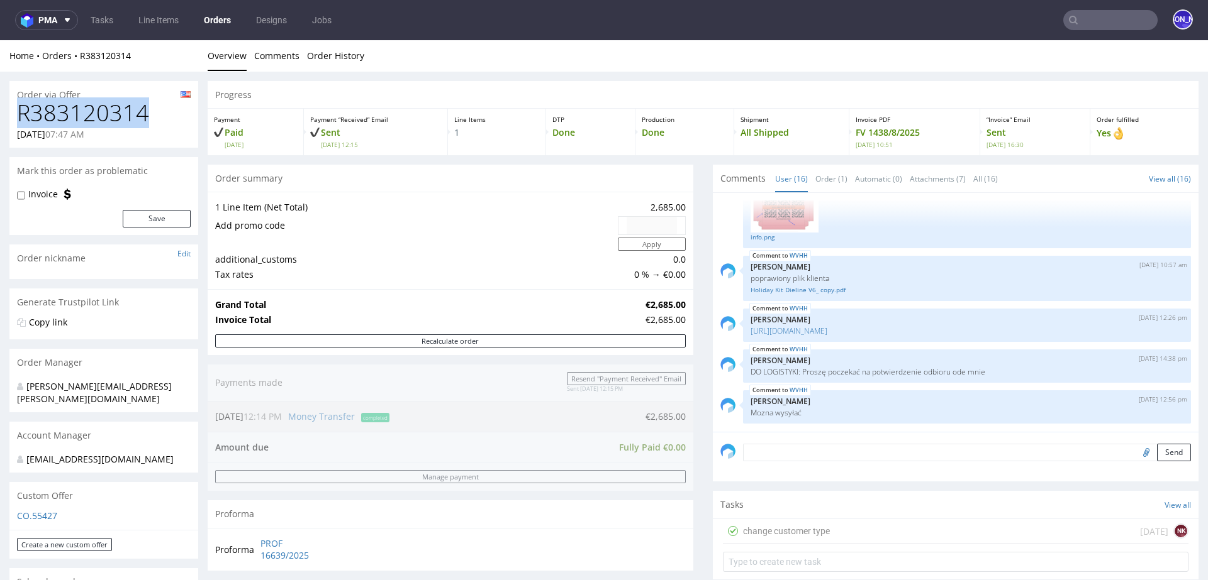
drag, startPoint x: 147, startPoint y: 119, endPoint x: 0, endPoint y: 120, distance: 147.2
copy h1 "R383120314"
click at [1099, 19] on input "text" at bounding box center [1110, 20] width 94 height 20
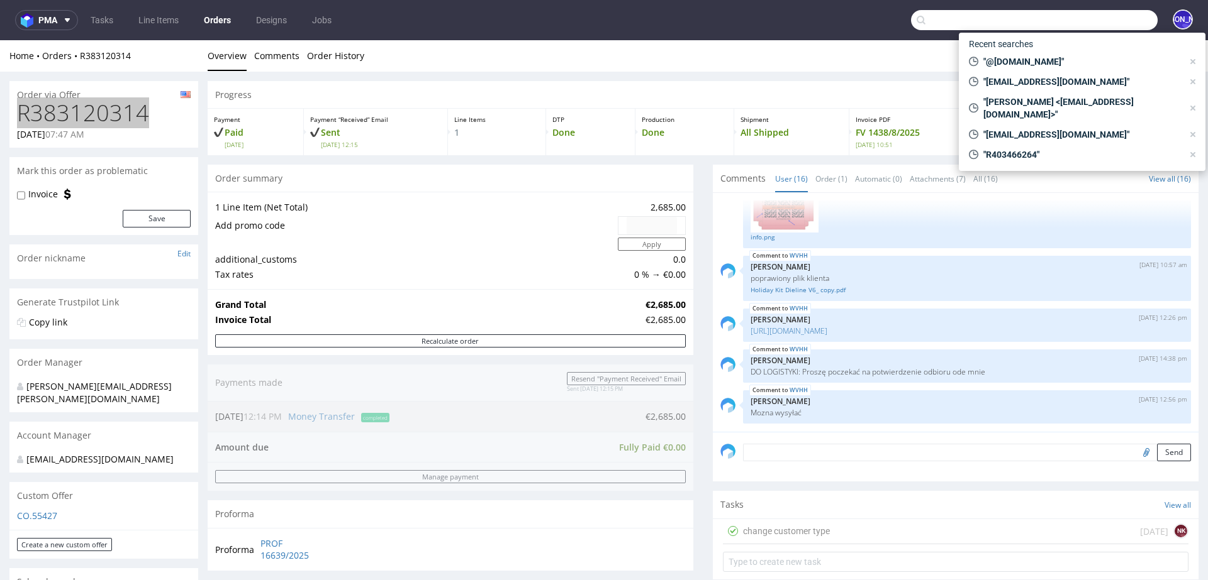
paste input "jad@rebellesnacks.com"
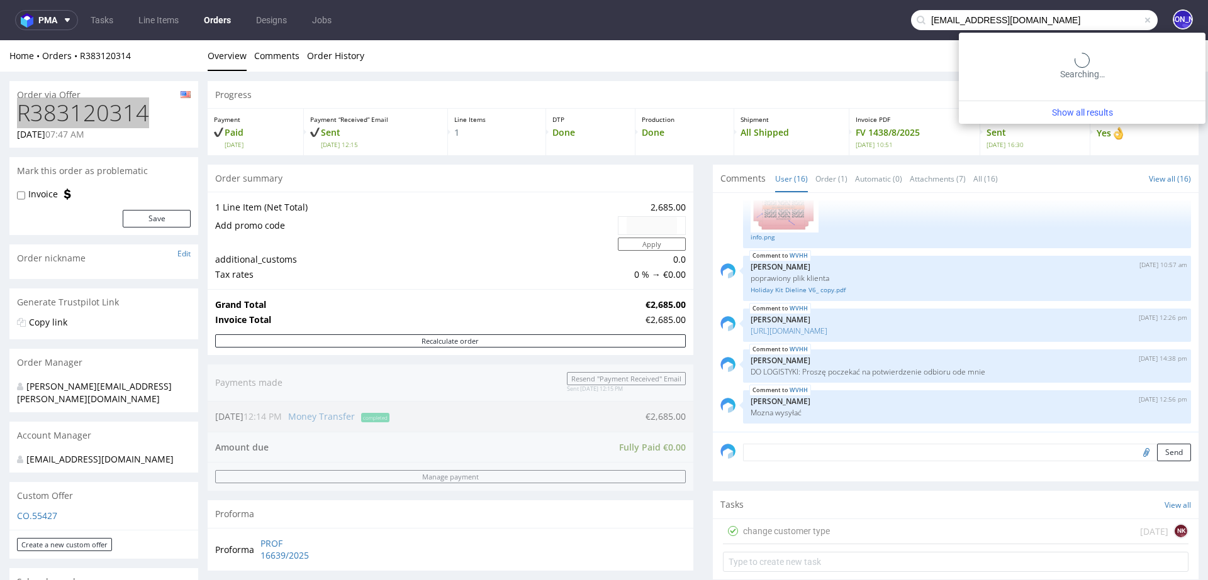
type input "jad@rebellesnacks.com"
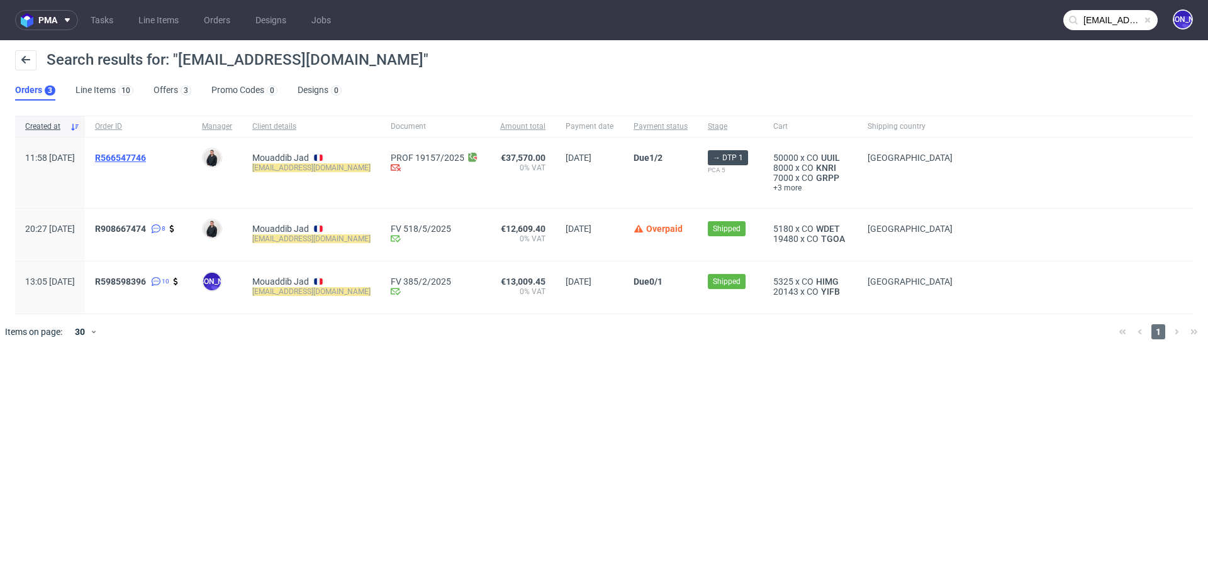
click at [146, 156] on span "R566547746" at bounding box center [120, 158] width 51 height 10
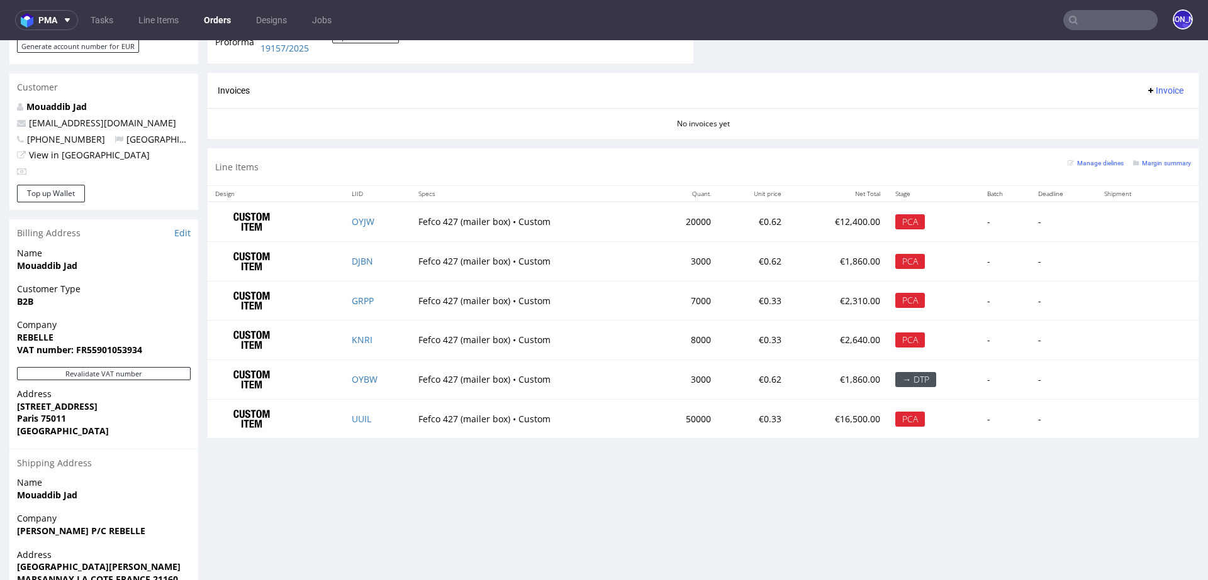
scroll to position [678, 0]
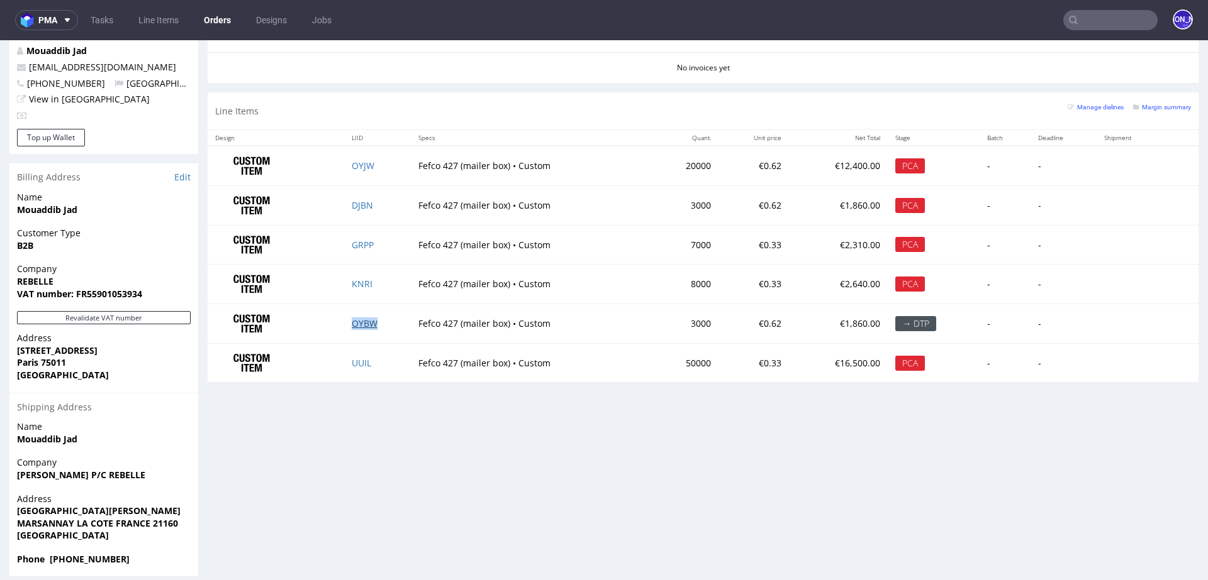
click at [362, 319] on link "OYBW" at bounding box center [365, 324] width 26 height 12
click at [361, 164] on link "OYJW" at bounding box center [363, 166] width 23 height 12
click at [353, 203] on link "DJBN" at bounding box center [362, 205] width 21 height 12
click at [355, 240] on link "GRPP" at bounding box center [363, 245] width 22 height 12
click at [358, 279] on link "KNRI" at bounding box center [362, 284] width 21 height 12
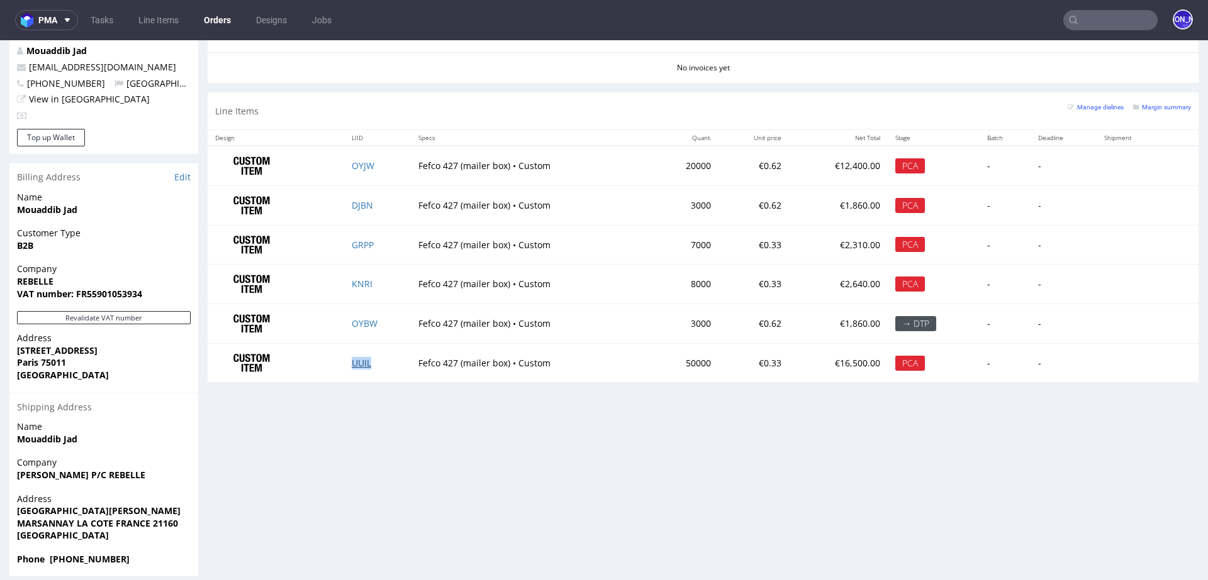
click at [357, 357] on link "UUIL" at bounding box center [361, 363] width 19 height 12
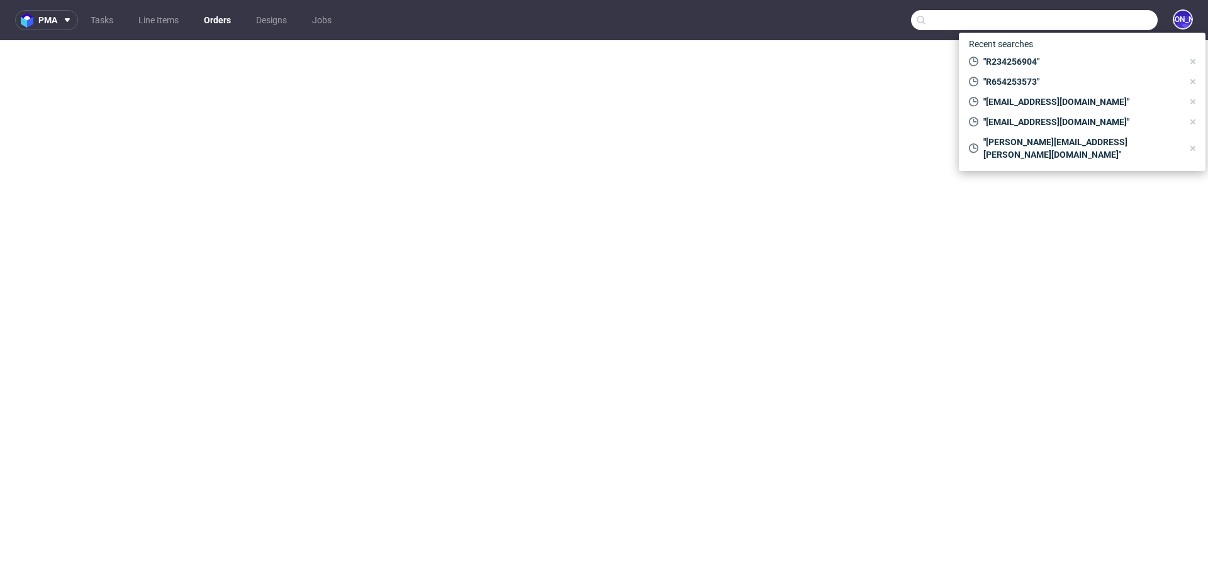
click at [1092, 18] on input "text" at bounding box center [1034, 20] width 247 height 20
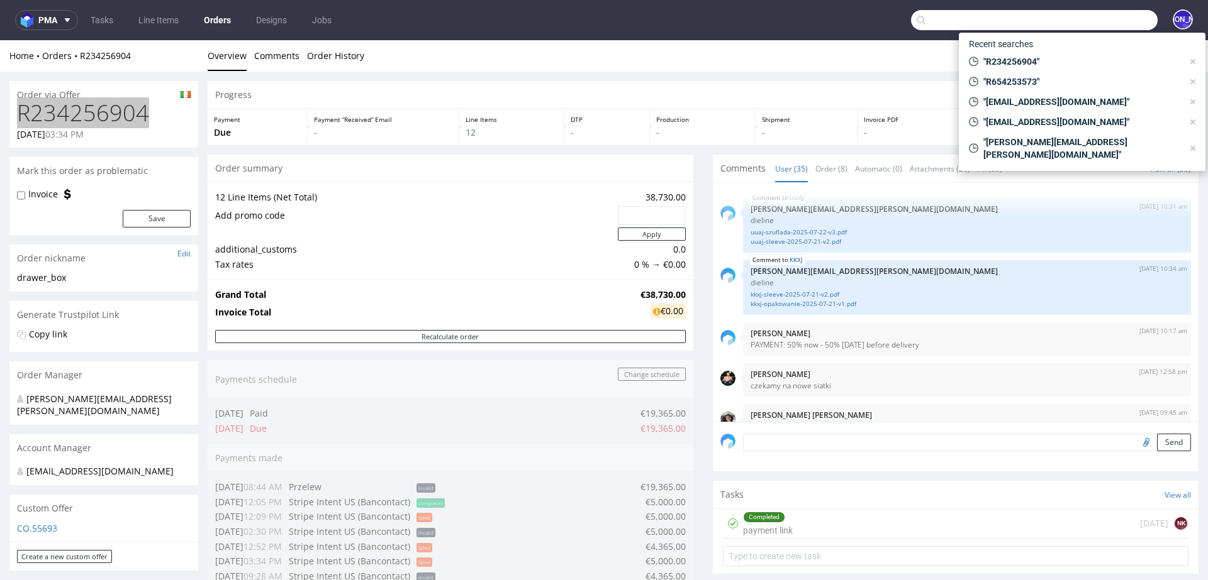
scroll to position [1810, 0]
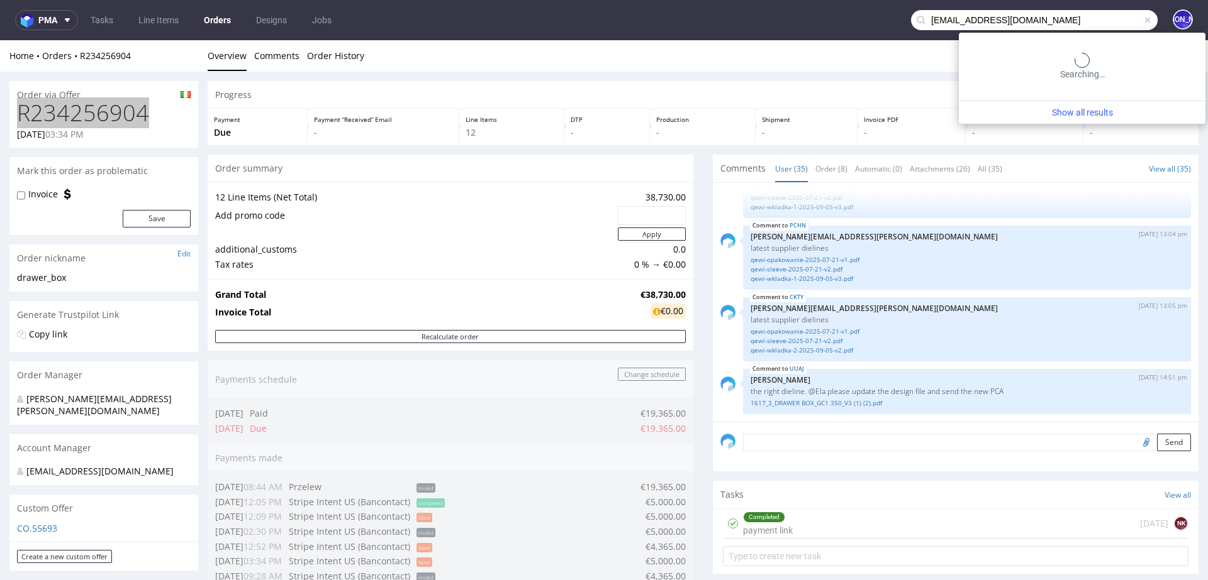
type input "hello@dublinherbalists.ie"
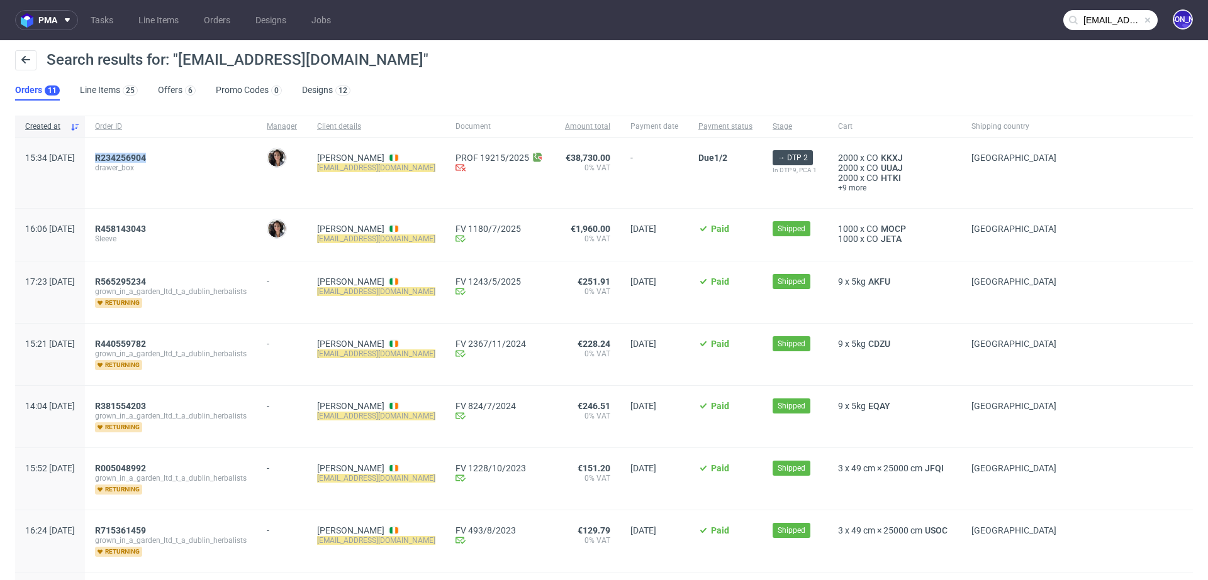
drag, startPoint x: 180, startPoint y: 158, endPoint x: 130, endPoint y: 157, distance: 49.7
click at [130, 157] on div "R234256904 drawer_box" at bounding box center [171, 173] width 172 height 70
copy span "R234256904"
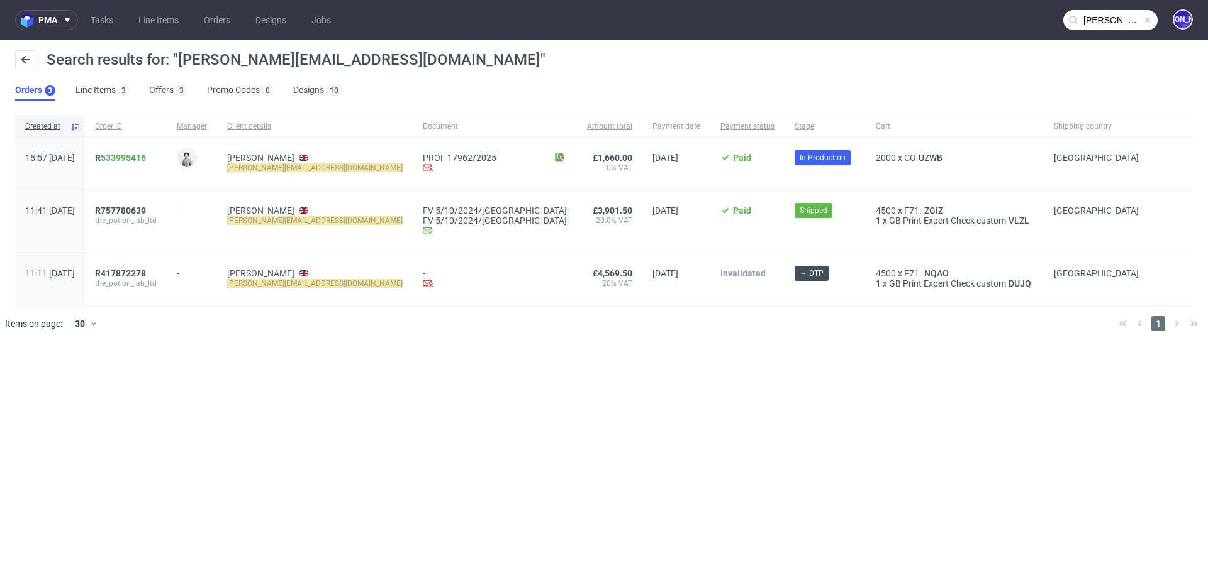
click at [1108, 19] on input "sophie@thepotionlab.co.uk" at bounding box center [1110, 20] width 94 height 20
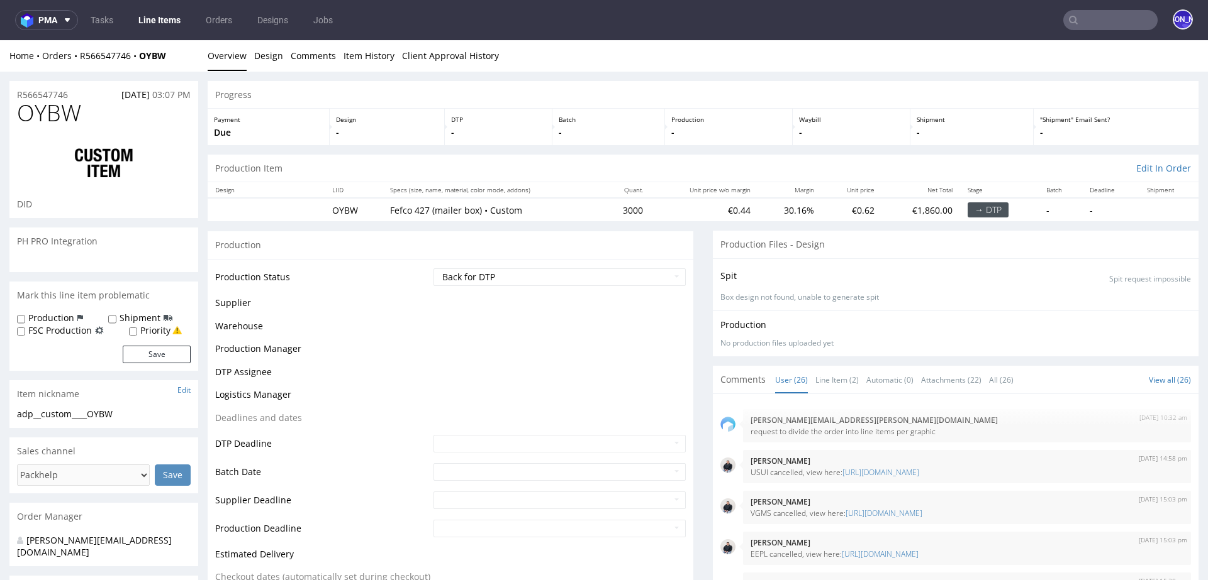
scroll to position [1408, 0]
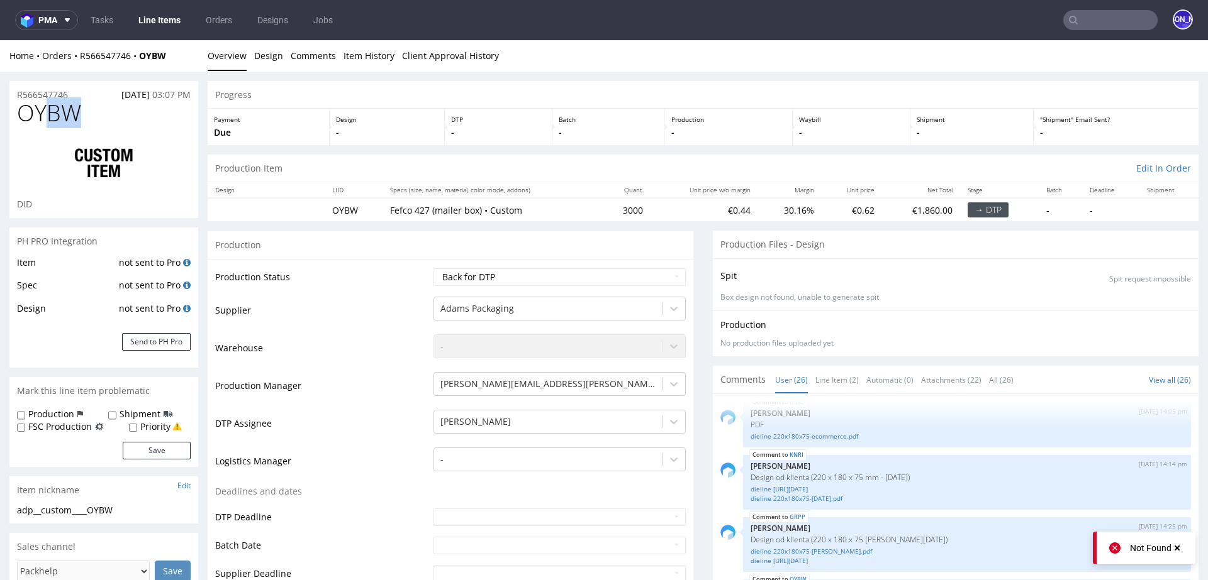
drag, startPoint x: 89, startPoint y: 116, endPoint x: 44, endPoint y: 103, distance: 47.3
click at [44, 103] on h1 "OYBW" at bounding box center [104, 113] width 174 height 25
drag, startPoint x: 186, startPoint y: 56, endPoint x: 79, endPoint y: 53, distance: 107.0
click at [79, 53] on div "Home Orders R566547746 OYBW" at bounding box center [103, 56] width 189 height 13
copy div "R566547746 OYBW"
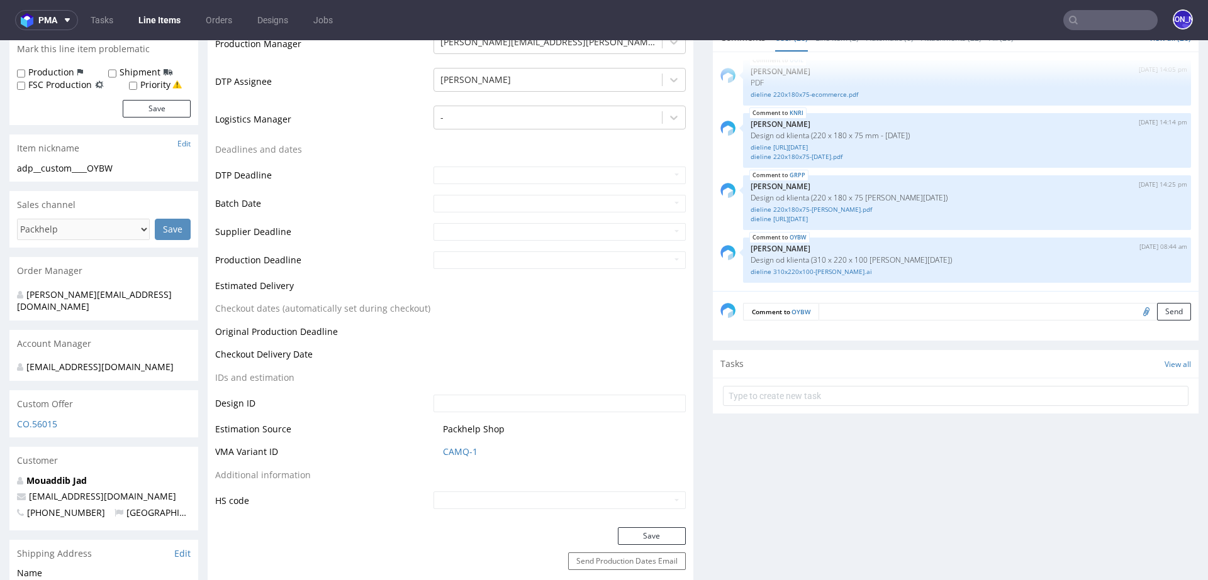
scroll to position [0, 0]
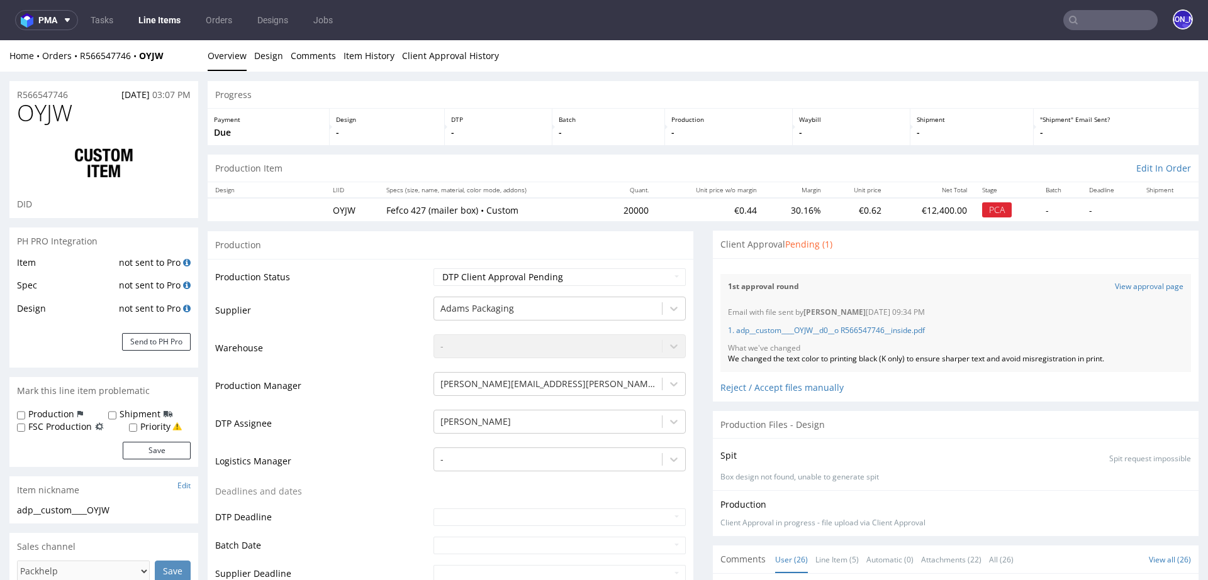
scroll to position [1408, 0]
click at [1122, 285] on link "View approval page" at bounding box center [1148, 287] width 69 height 11
click at [1134, 286] on link "View approval page" at bounding box center [1148, 287] width 69 height 11
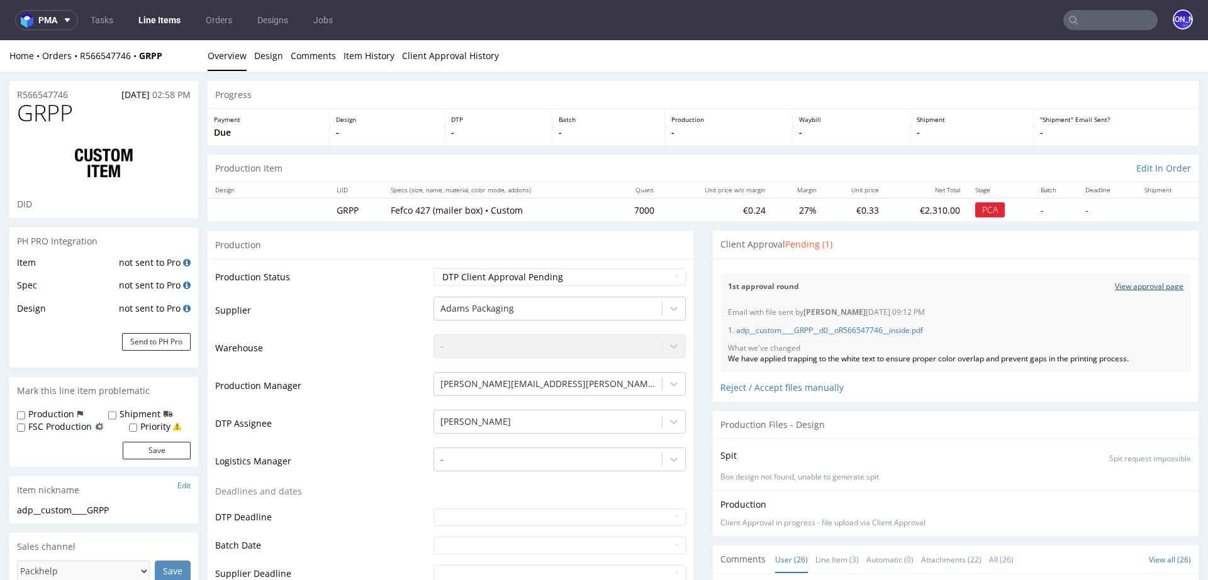
click at [1127, 284] on link "View approval page" at bounding box center [1148, 287] width 69 height 11
click at [1114, 286] on link "View approval page" at bounding box center [1148, 287] width 69 height 11
click at [1087, 13] on input "text" at bounding box center [1110, 20] width 94 height 20
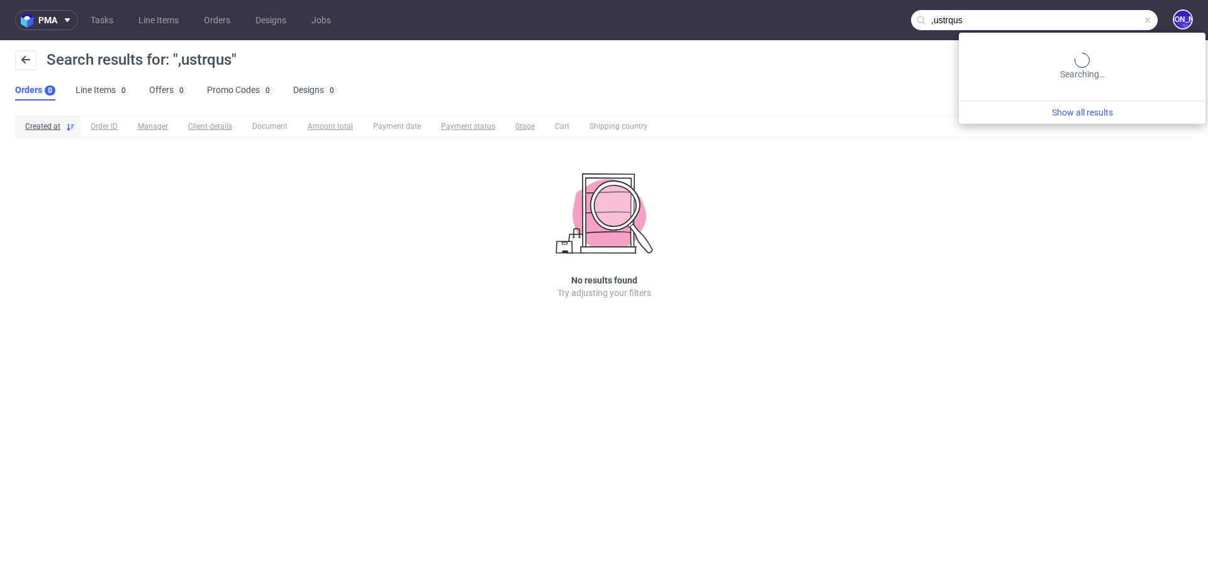
drag, startPoint x: 1117, startPoint y: 14, endPoint x: 923, endPoint y: 15, distance: 194.3
click at [923, 15] on input ",ustrqus" at bounding box center [1034, 20] width 247 height 20
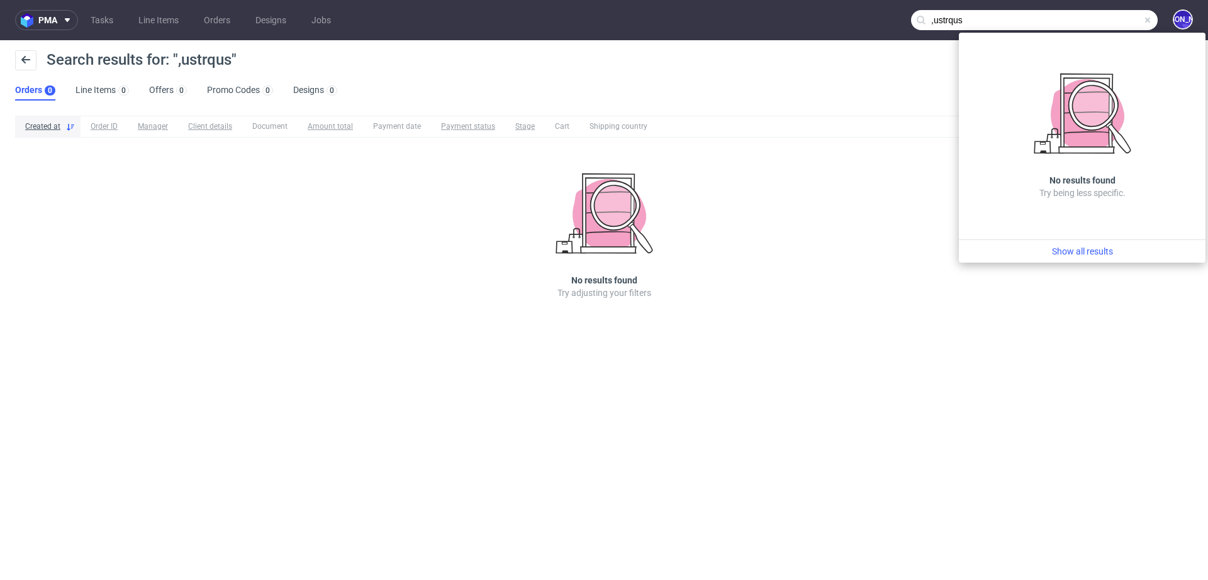
click at [940, 18] on input ",ustrqus" at bounding box center [1034, 20] width 247 height 20
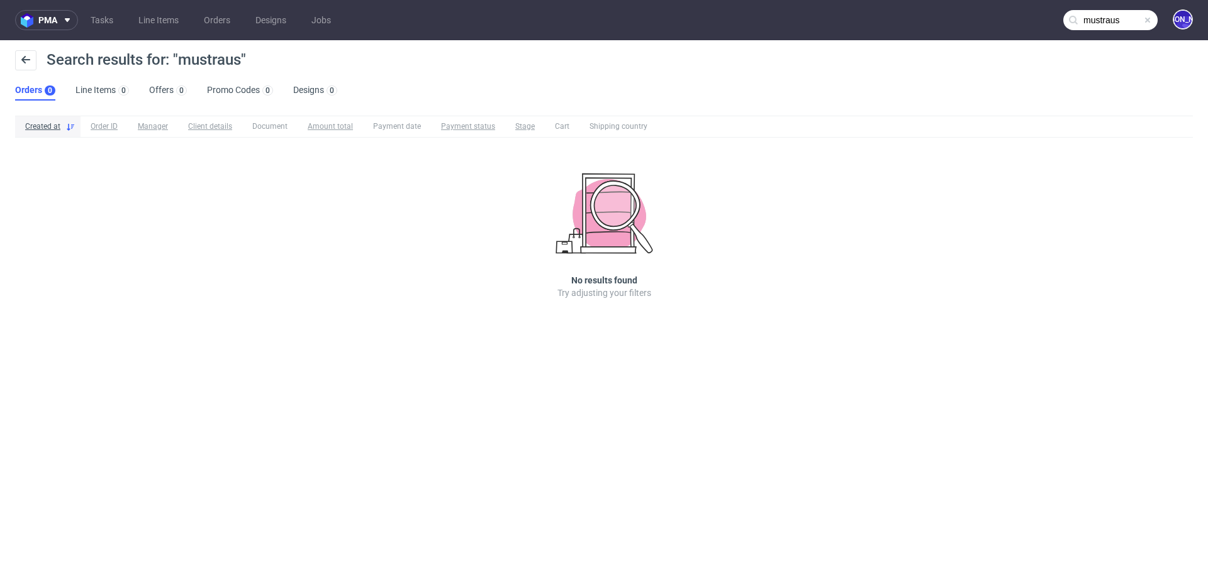
click at [1104, 22] on input "mustraus" at bounding box center [1110, 20] width 94 height 20
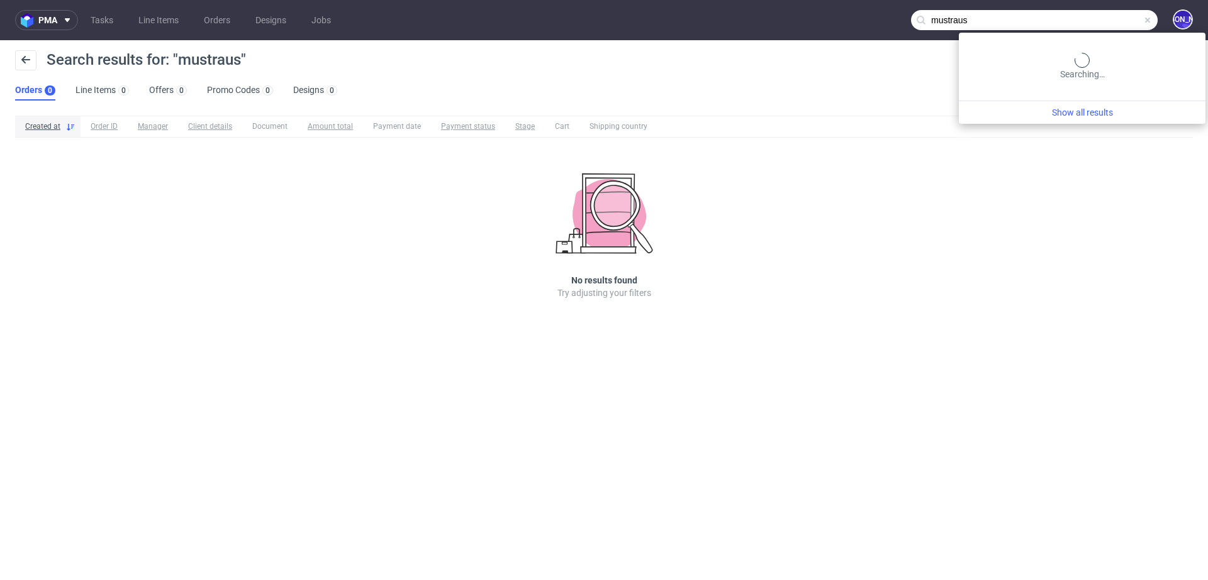
click at [1104, 22] on input "mustraus" at bounding box center [1034, 20] width 247 height 20
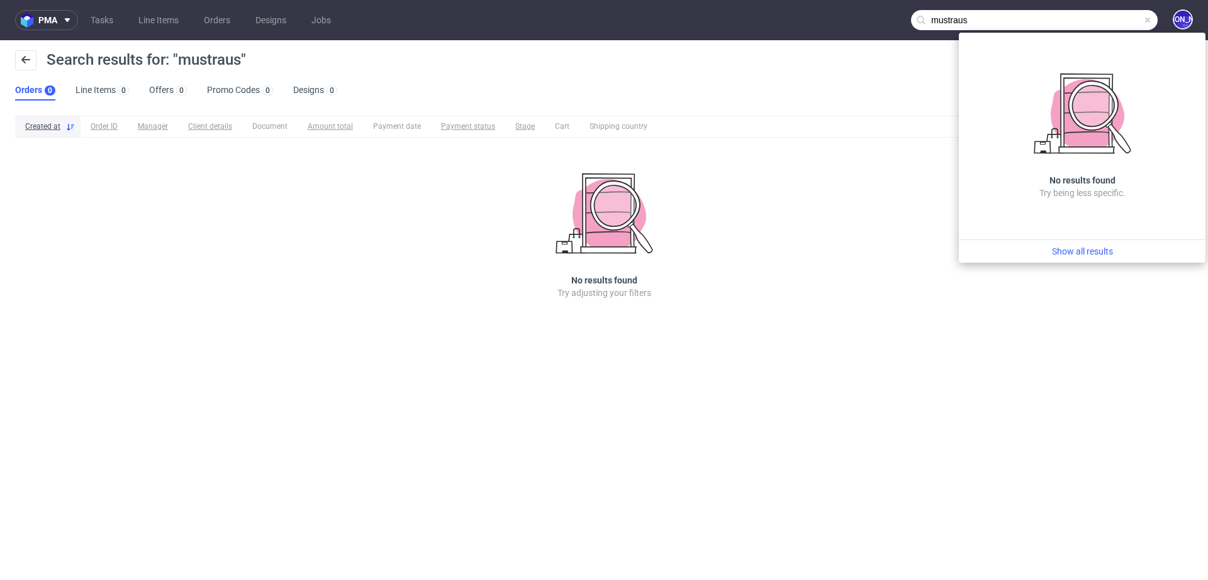
paste input "[EMAIL_ADDRESS][DOMAIN_NAME]"
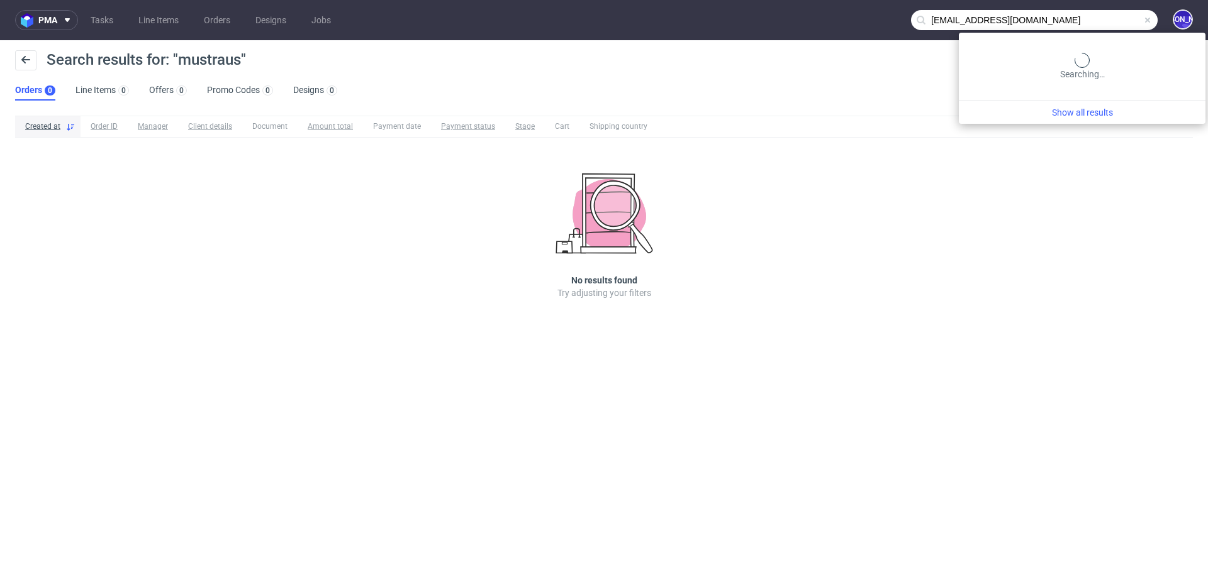
type input "[EMAIL_ADDRESS][DOMAIN_NAME]"
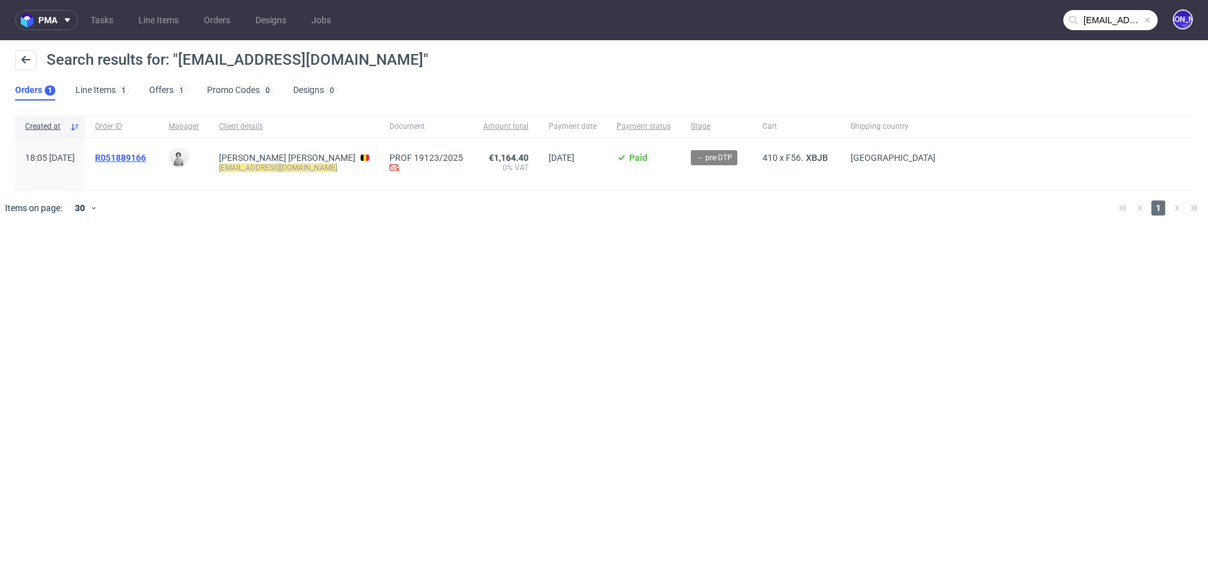
click at [146, 153] on span "R051889166" at bounding box center [120, 158] width 51 height 10
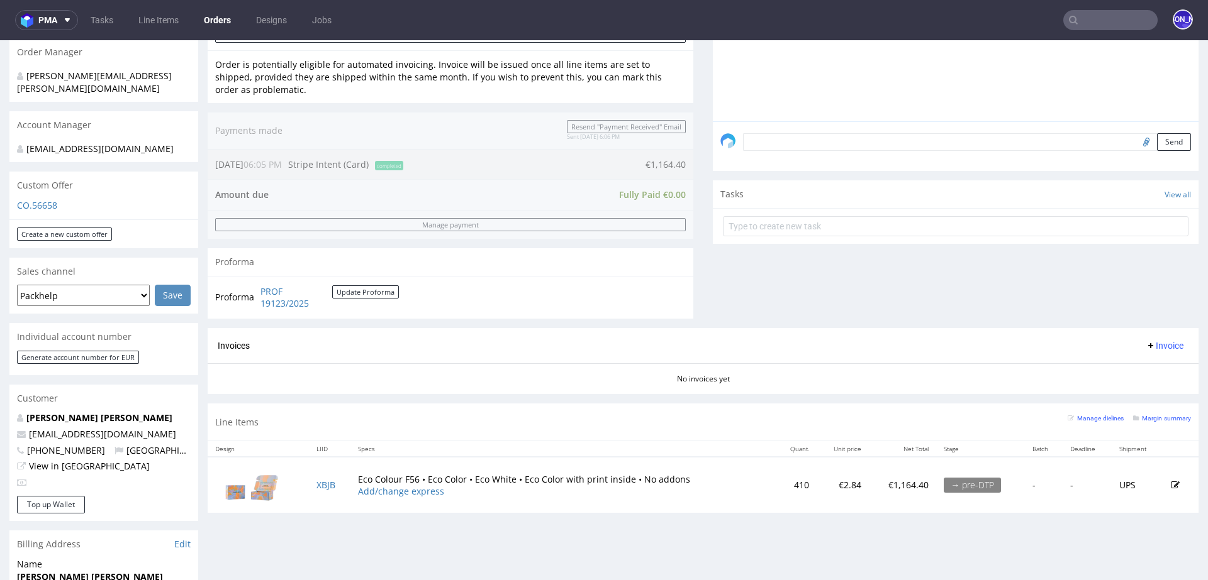
scroll to position [396, 0]
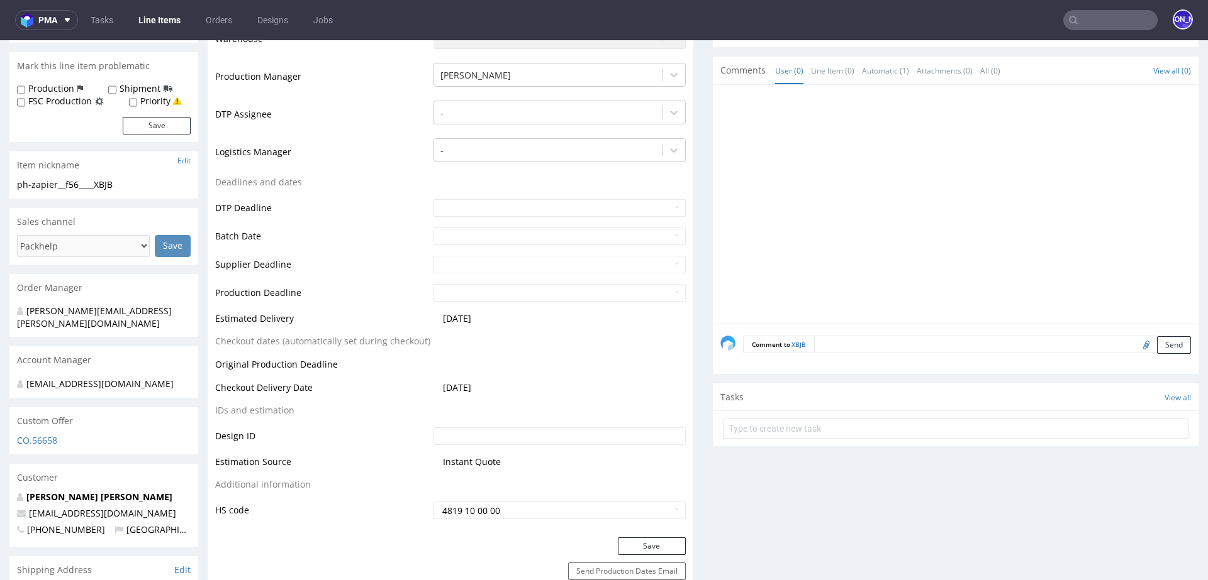
scroll to position [375, 0]
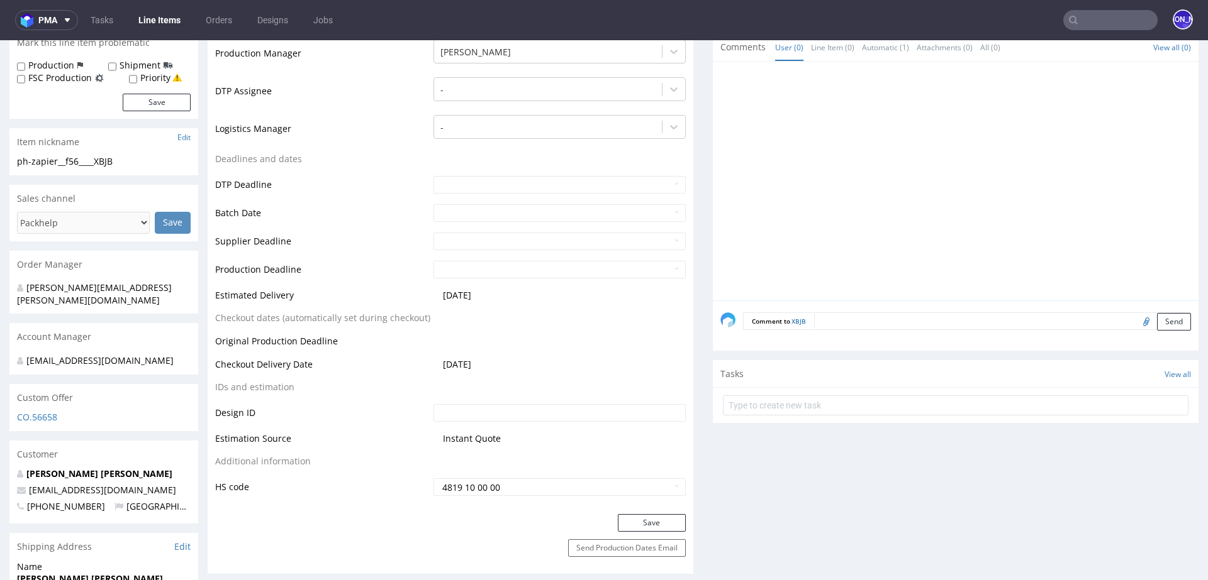
click at [929, 323] on textarea at bounding box center [1002, 322] width 377 height 18
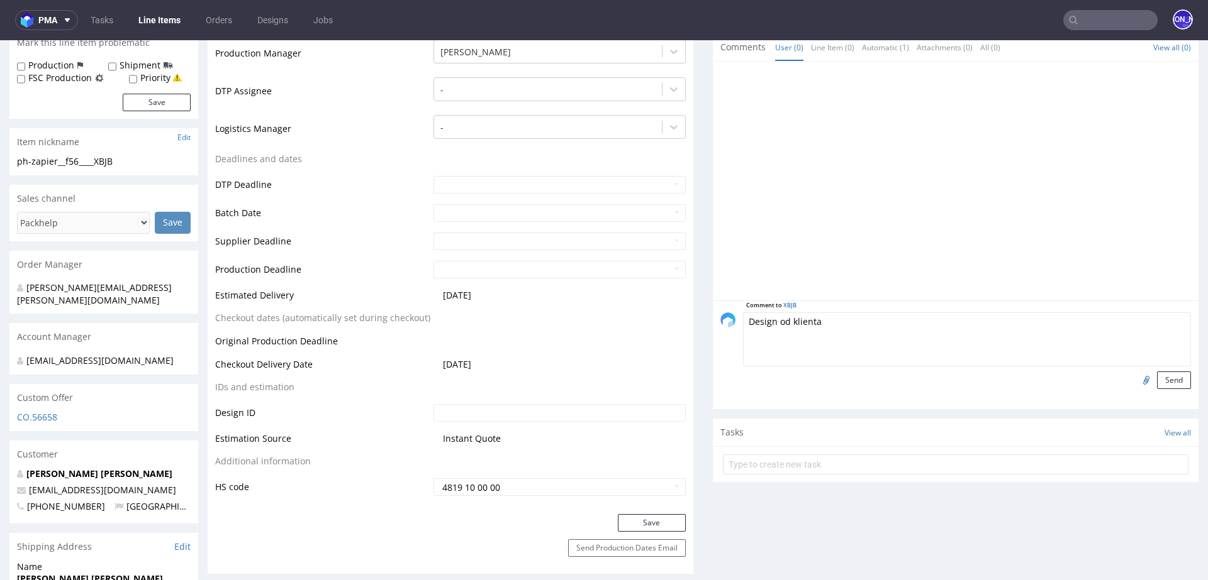
type textarea "Design od klienta"
click at [1135, 378] on input "file" at bounding box center [1144, 380] width 18 height 16
type input "C:\fakepath\BOX-F56 - Mustraus.ai"
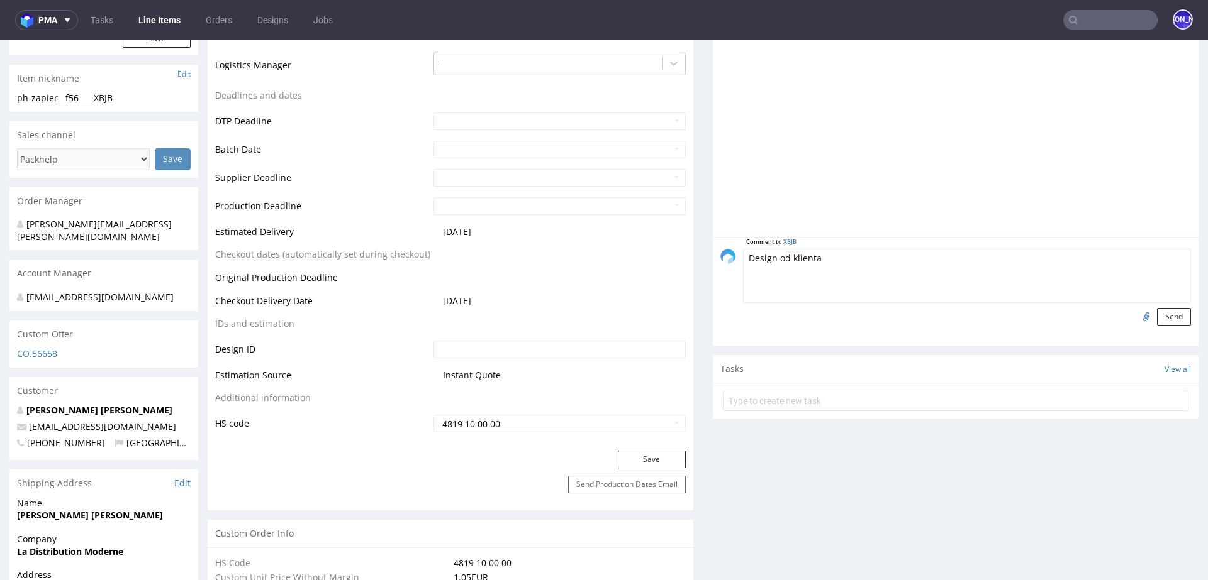
scroll to position [441, 0]
click at [1166, 308] on button "Send" at bounding box center [1174, 315] width 34 height 18
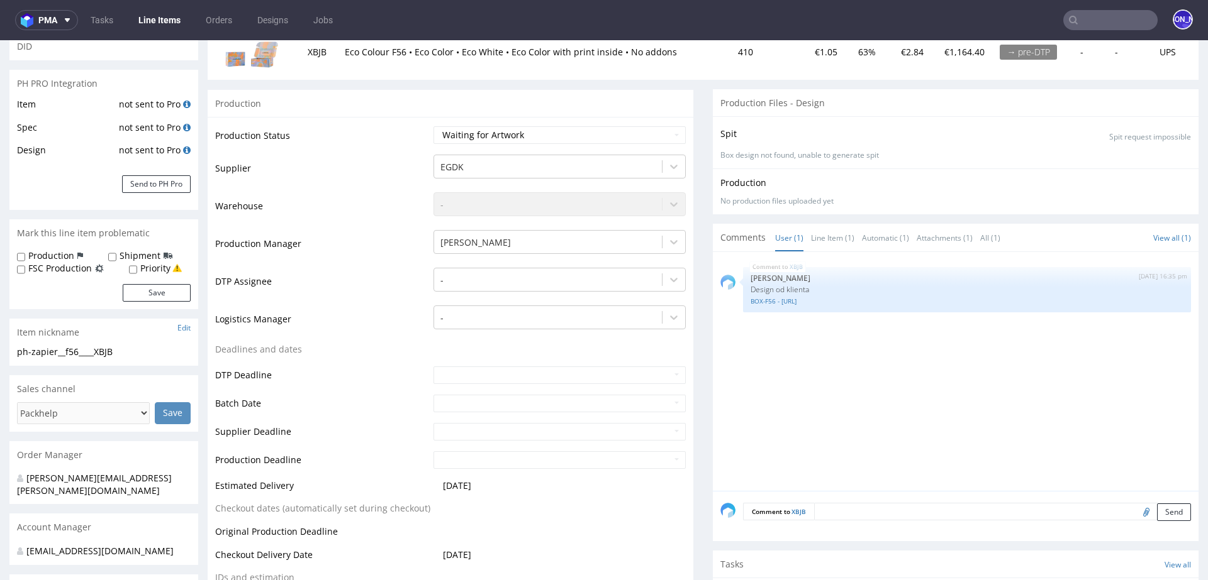
scroll to position [192, 0]
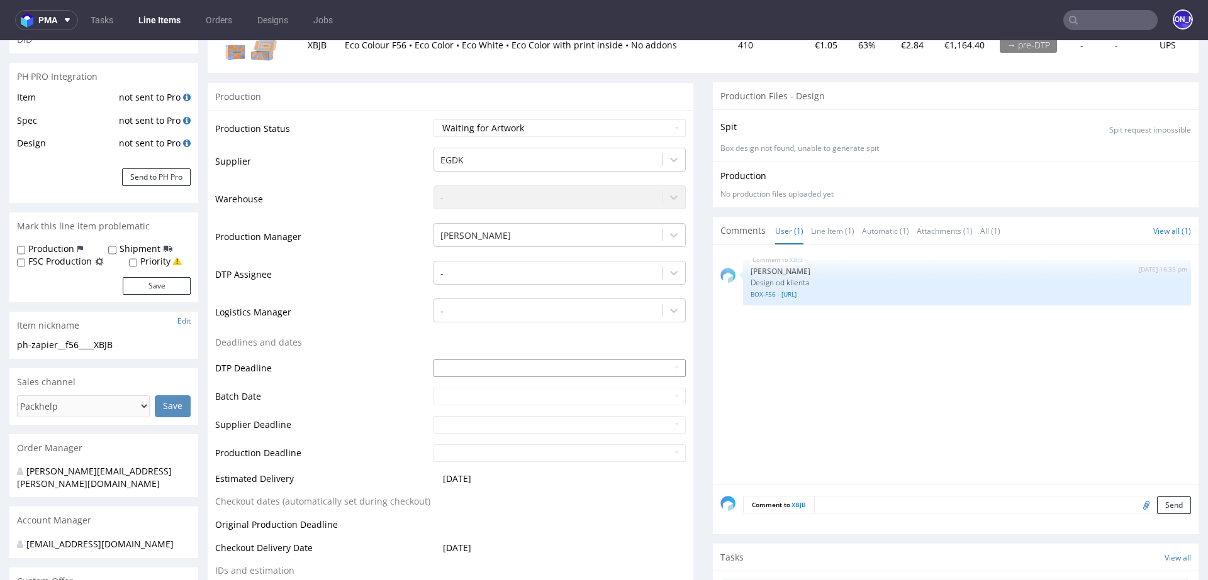
click at [450, 370] on input "text" at bounding box center [559, 369] width 252 height 18
click at [502, 273] on td "10" at bounding box center [498, 274] width 19 height 19
type input "2025-09-10"
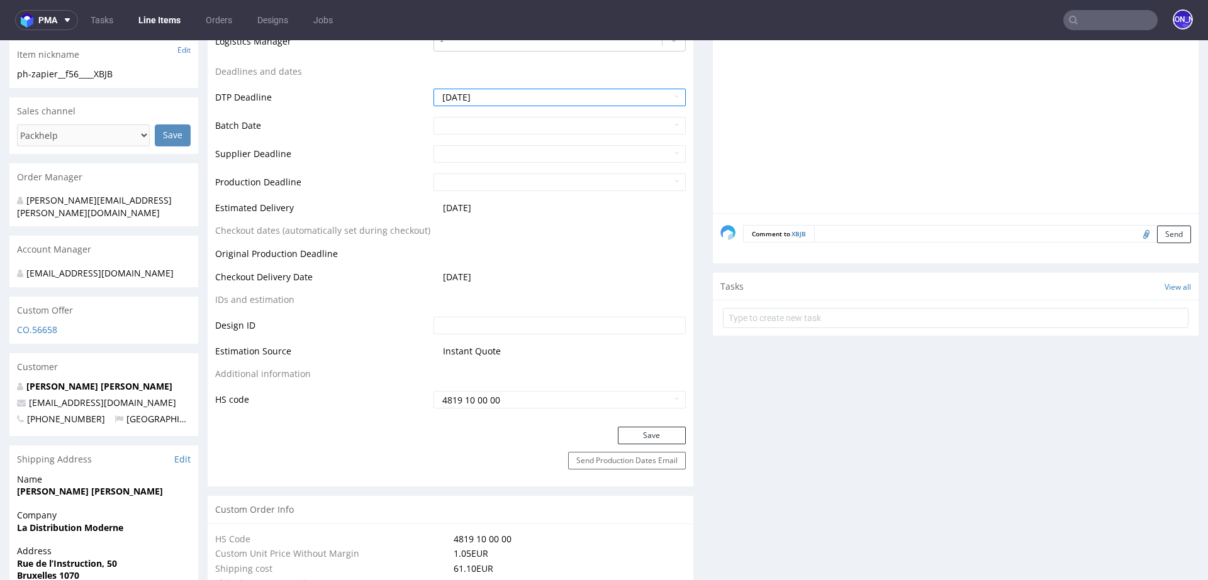
scroll to position [474, 0]
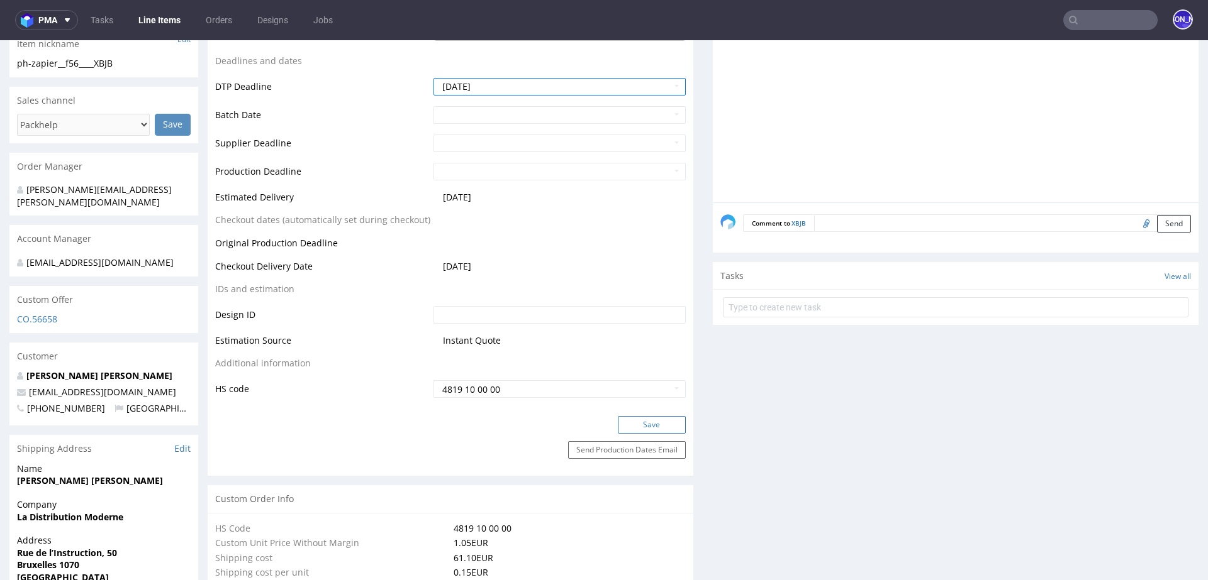
click at [639, 426] on button "Save" at bounding box center [652, 425] width 68 height 18
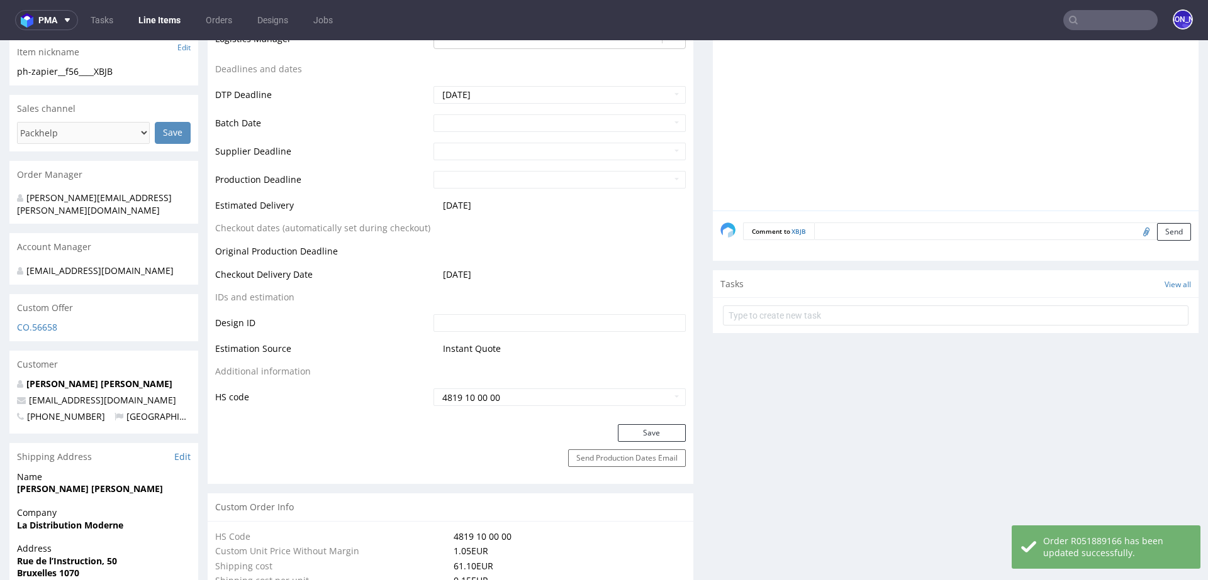
scroll to position [0, 0]
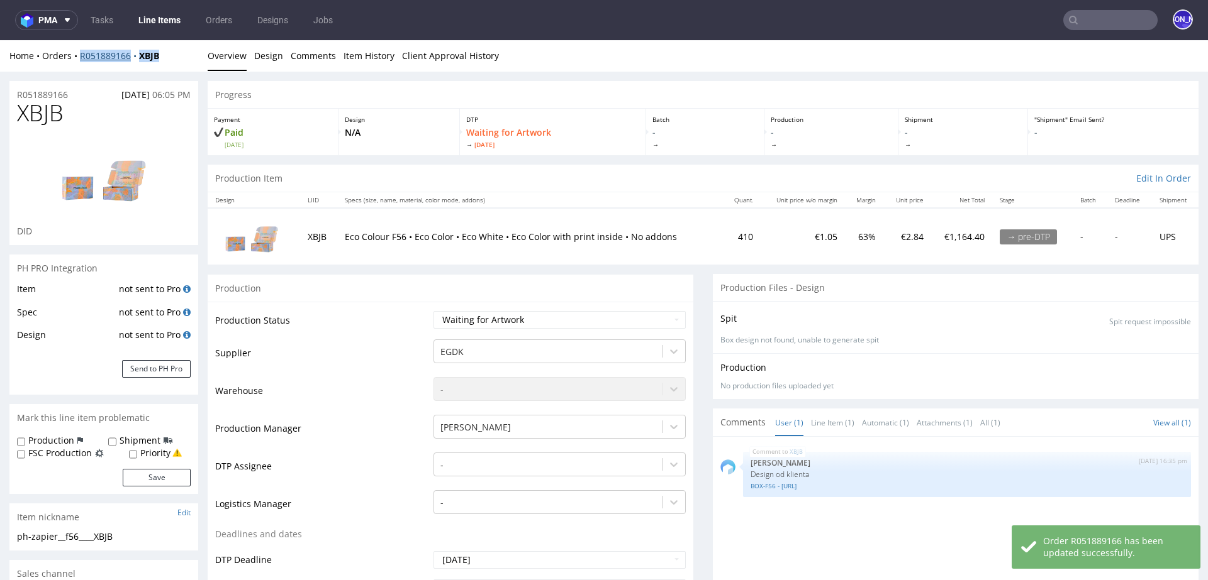
drag, startPoint x: 186, startPoint y: 57, endPoint x: 80, endPoint y: 53, distance: 106.4
click at [80, 53] on div "Home Orders R051889166 XBJB" at bounding box center [103, 56] width 189 height 13
copy div "R051889166 XBJB"
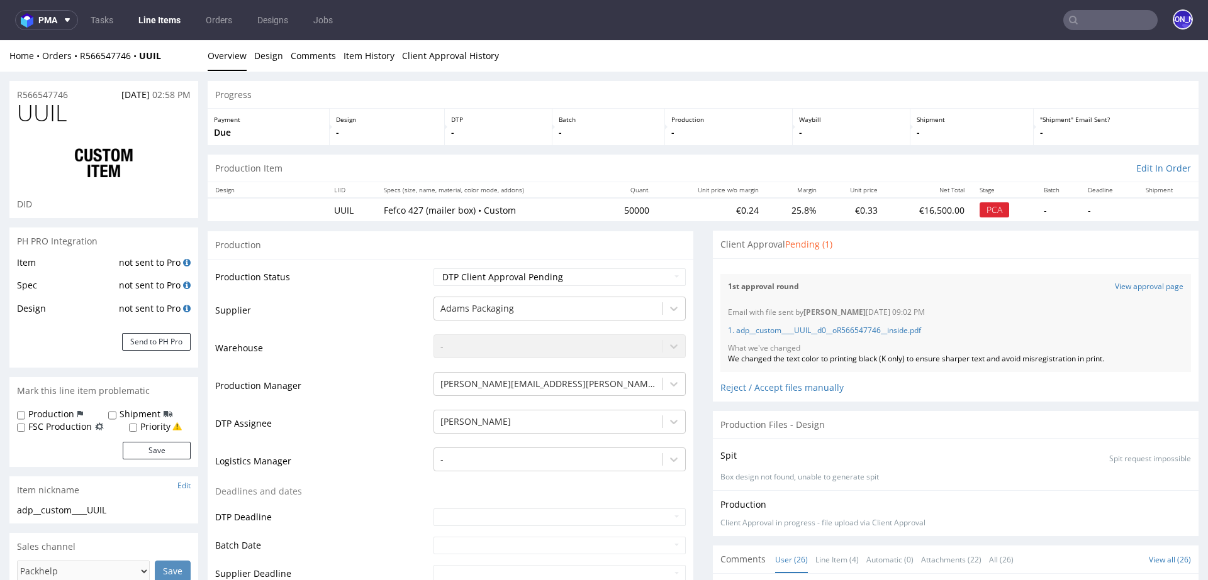
scroll to position [1408, 0]
click at [1126, 279] on div "1st approval round View approval page" at bounding box center [955, 287] width 470 height 26
click at [1126, 286] on link "View approval page" at bounding box center [1148, 287] width 69 height 11
click at [1098, 25] on input "text" at bounding box center [1110, 20] width 94 height 20
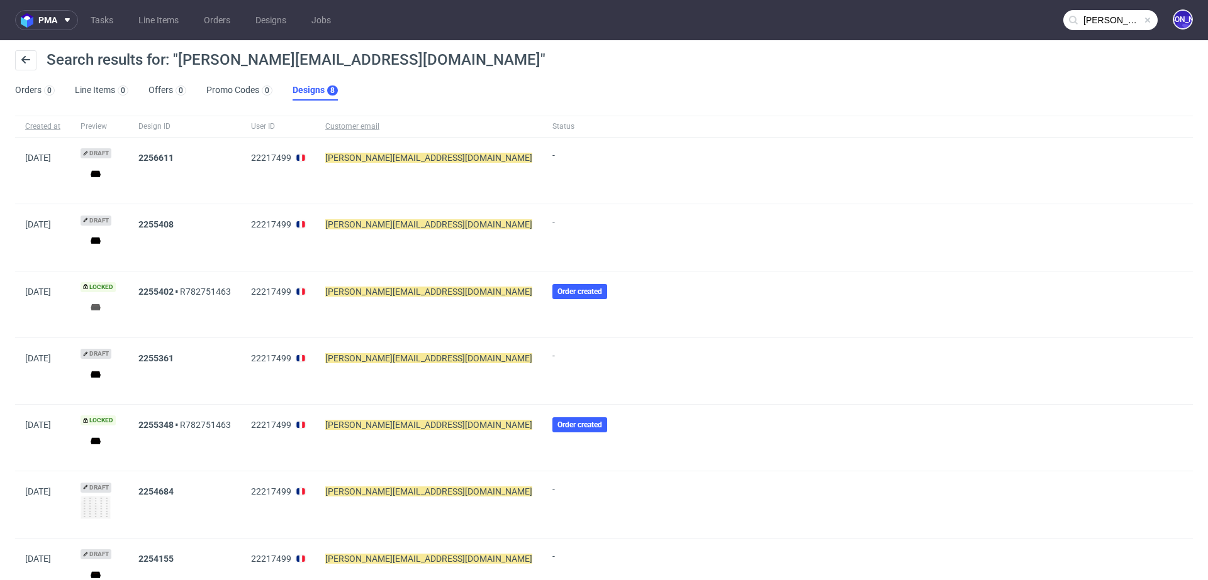
click at [1077, 23] on input "marvin.ceinosdumont@gmail.com" at bounding box center [1110, 20] width 94 height 20
click at [1101, 23] on input "marvin.ceinosdumont@gmail.com" at bounding box center [1110, 20] width 94 height 20
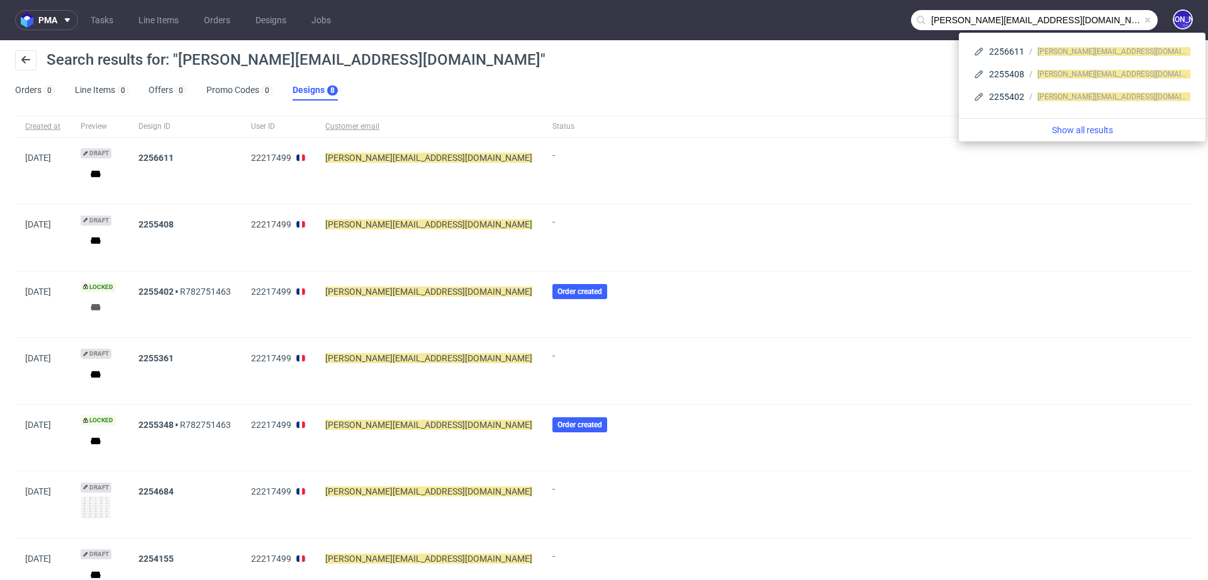
drag, startPoint x: 1077, startPoint y: 20, endPoint x: 833, endPoint y: 20, distance: 244.0
click at [833, 20] on nav "pma Tasks Line Items Orders Designs Jobs marvin.ceinosdumont@gmail.com JO" at bounding box center [604, 20] width 1208 height 40
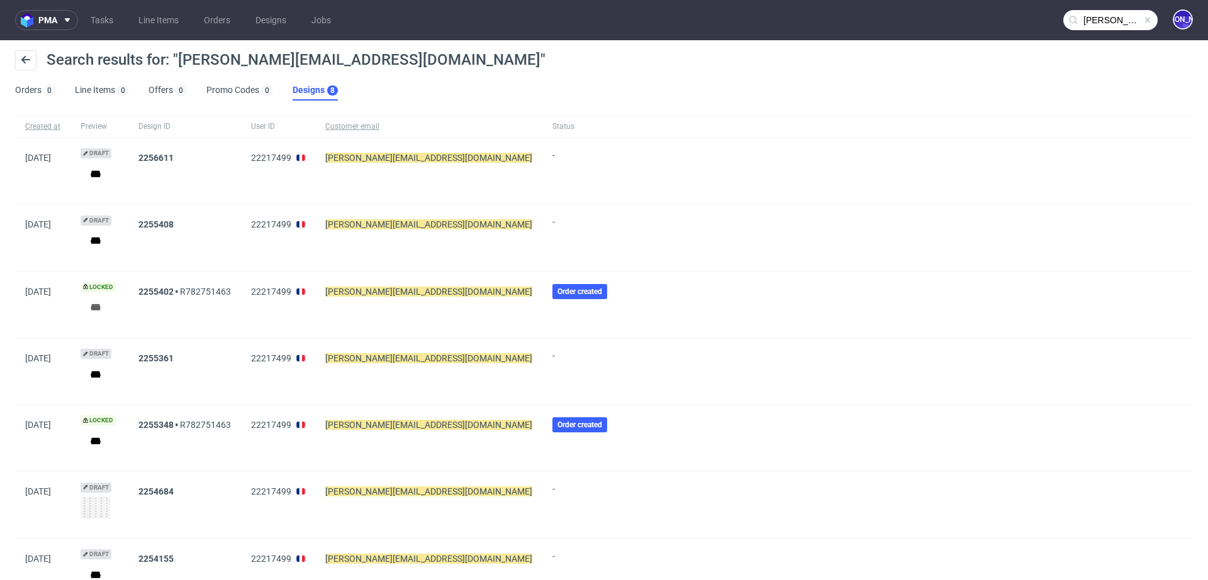
click at [1165, 1] on nav "pma Tasks Line Items Orders Designs Jobs marvin.ceinosdumont@gmail.com JO" at bounding box center [604, 20] width 1208 height 40
click at [1106, 18] on input "marvin.ceinosdumont@gmail.com" at bounding box center [1110, 20] width 94 height 20
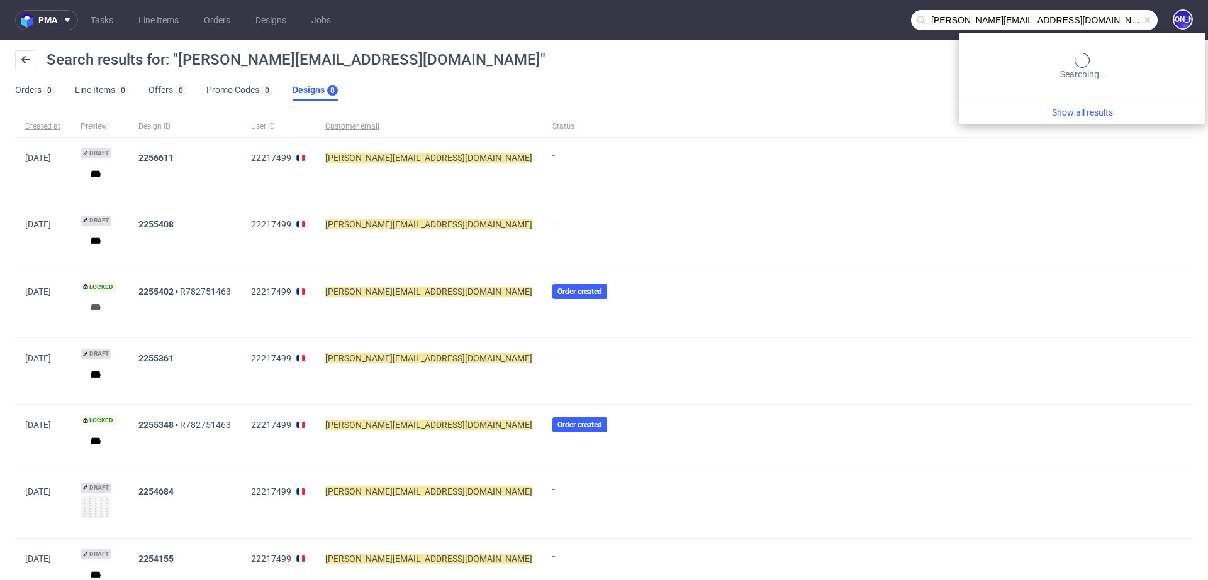
click at [1092, 22] on input "marvin.ceinosdumont@gmail.com" at bounding box center [1034, 20] width 247 height 20
type input "marvin.ceinosdumont"
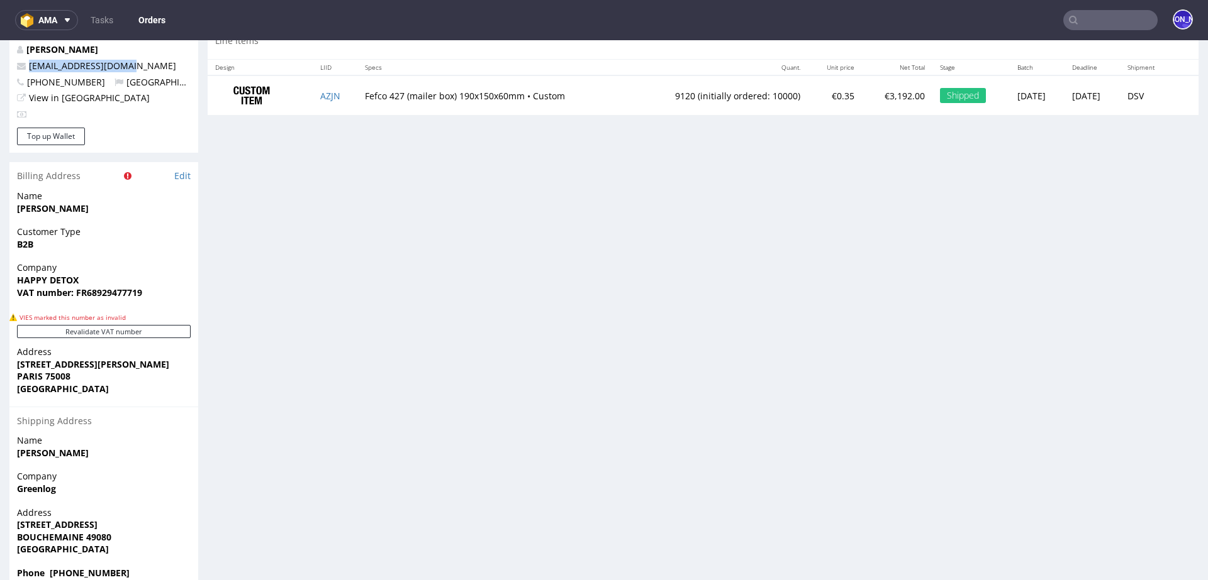
scroll to position [714, 0]
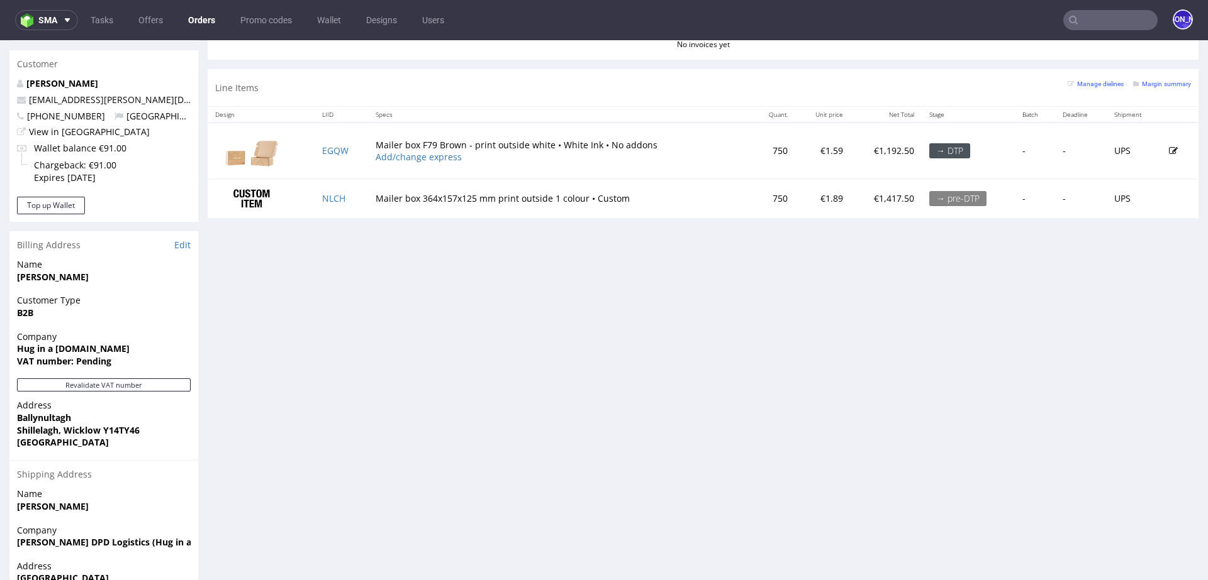
scroll to position [713, 0]
